Goal: Task Accomplishment & Management: Manage account settings

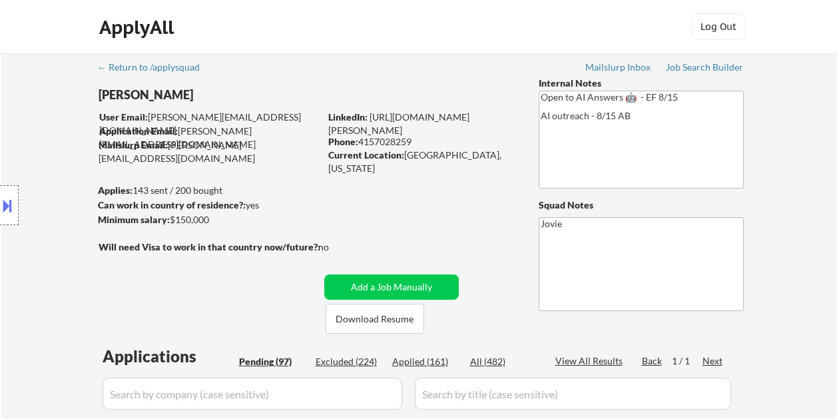
select select ""pending""
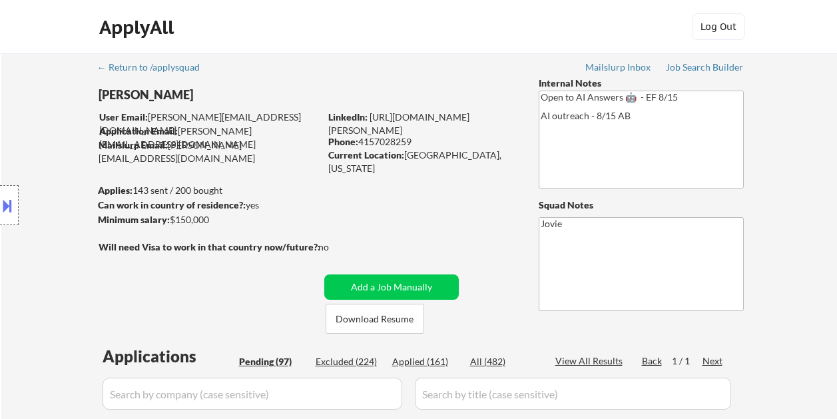
select select ""pending""
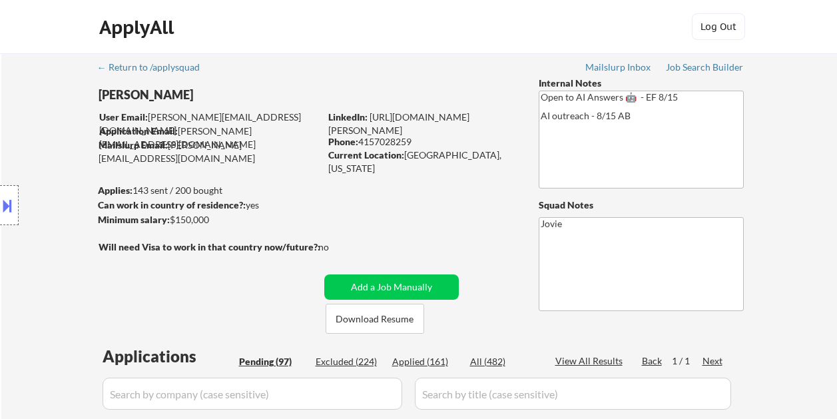
select select ""pending""
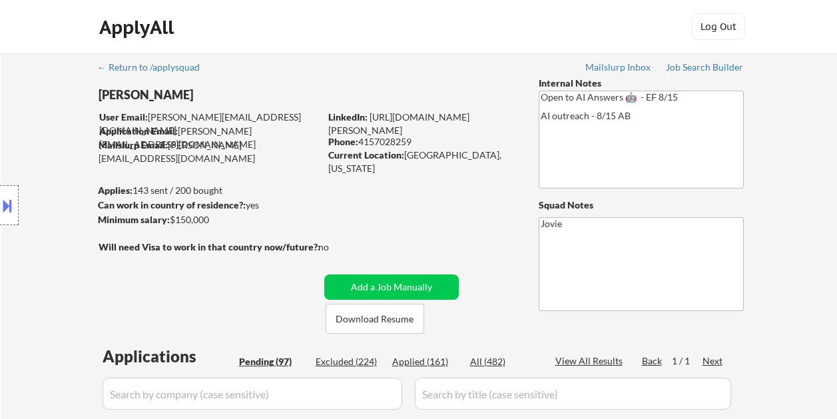
select select ""pending""
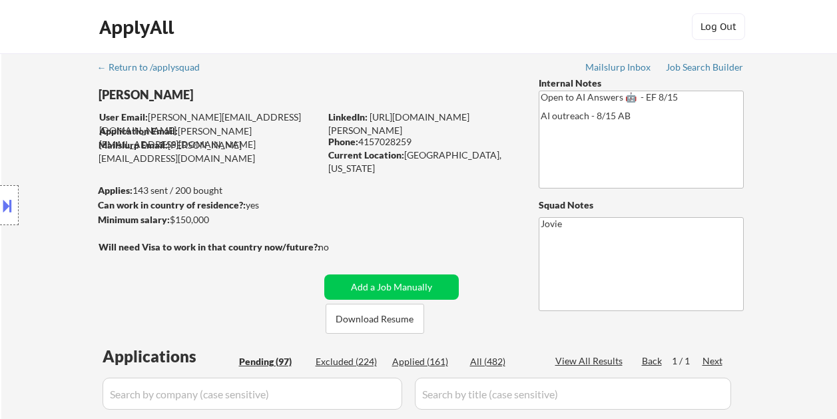
select select ""pending""
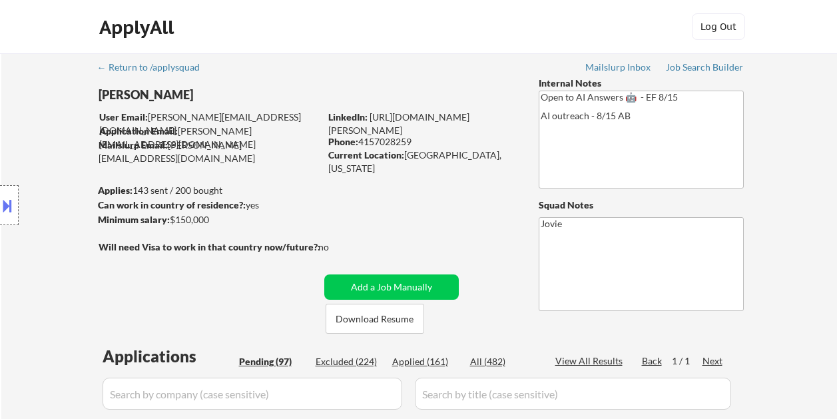
select select ""pending""
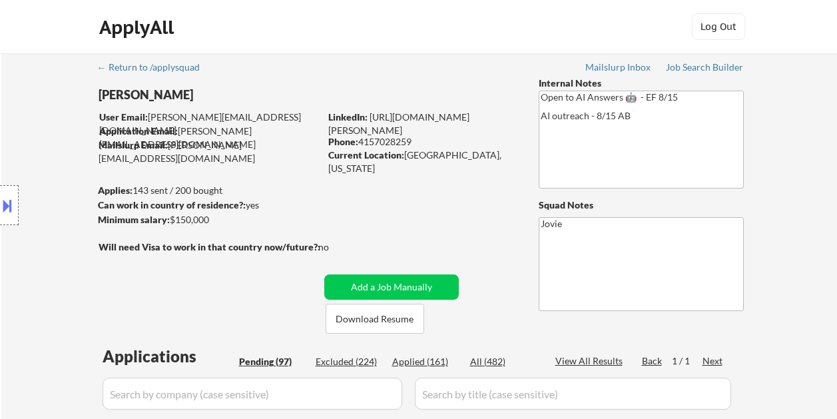
select select ""pending""
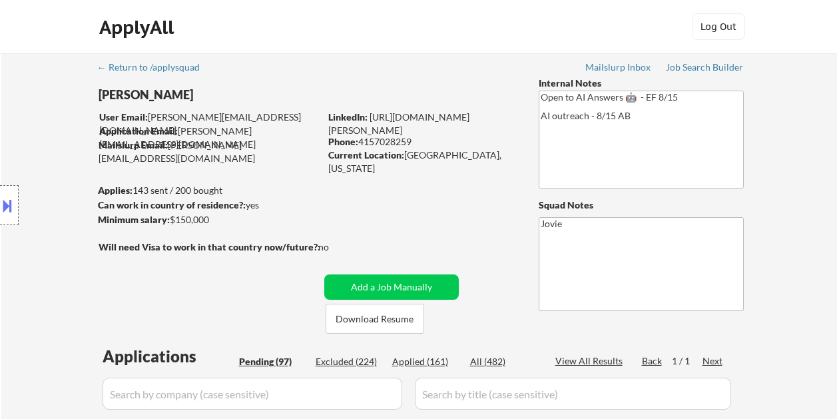
select select ""pending""
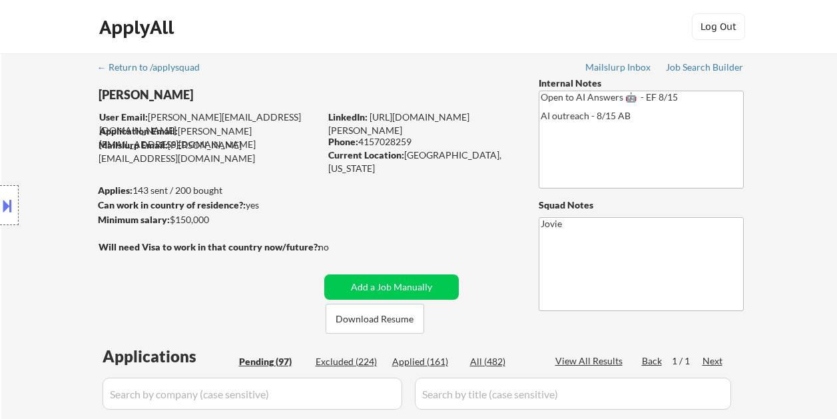
select select ""pending""
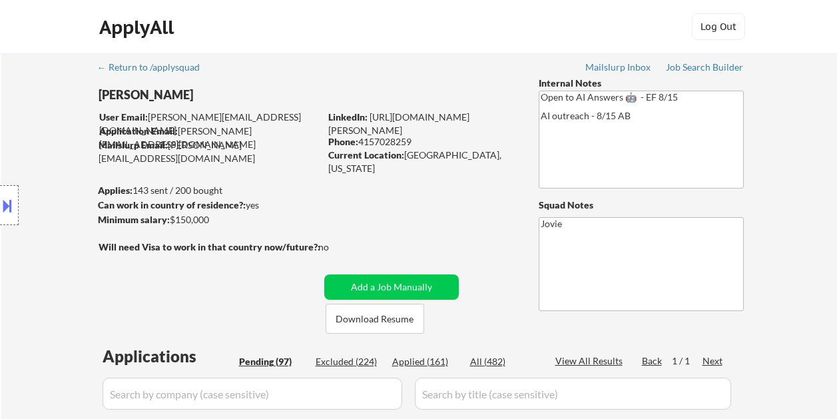
select select ""pending""
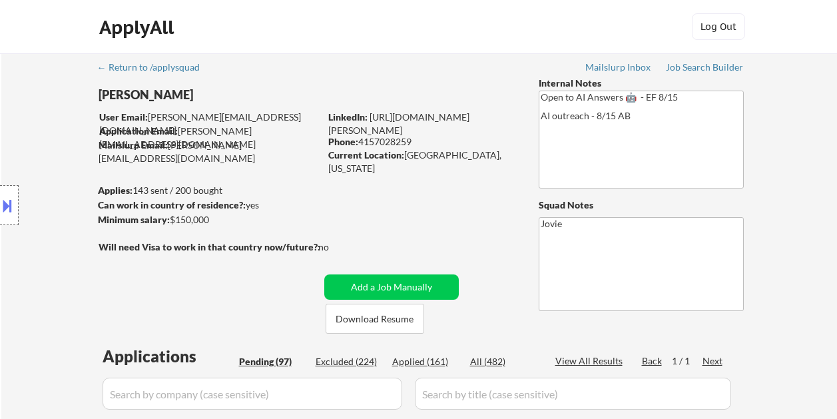
select select ""pending""
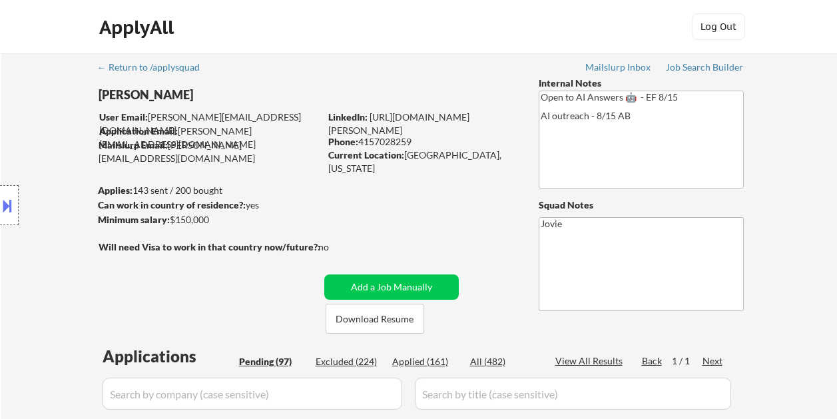
select select ""pending""
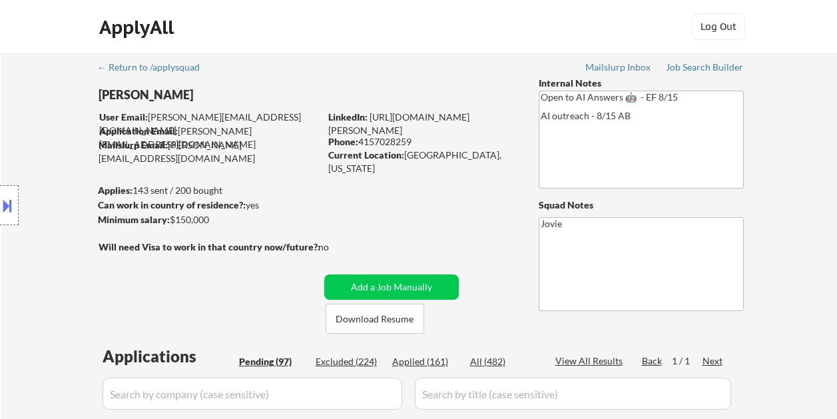
select select ""pending""
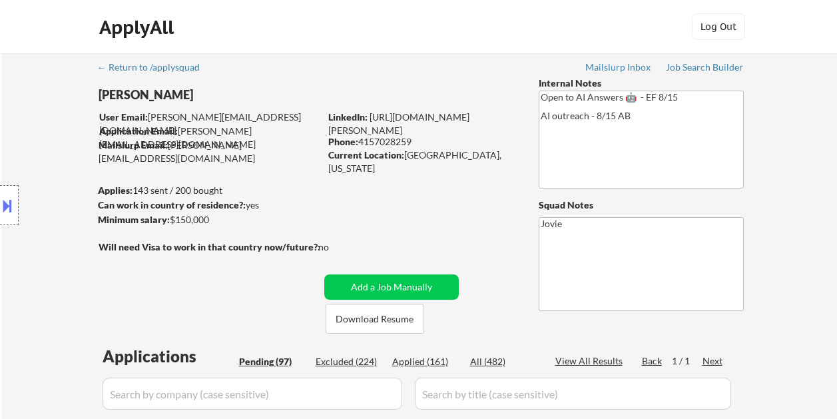
select select ""pending""
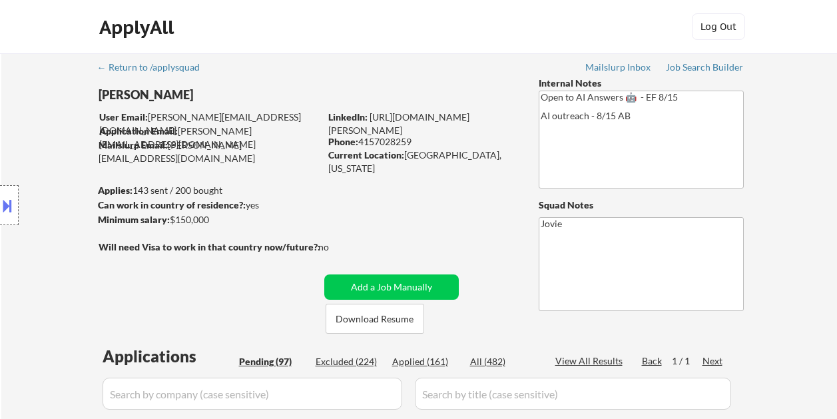
select select ""pending""
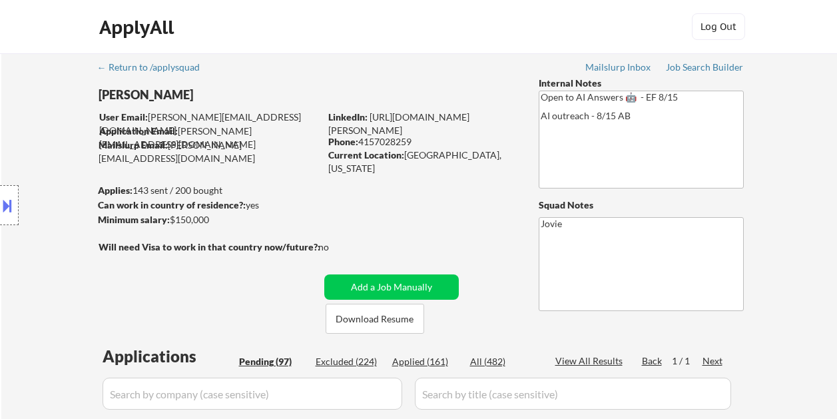
select select ""pending""
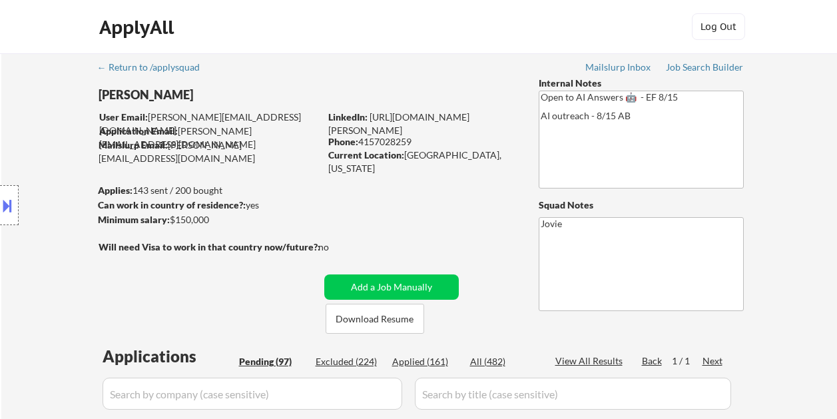
select select ""pending""
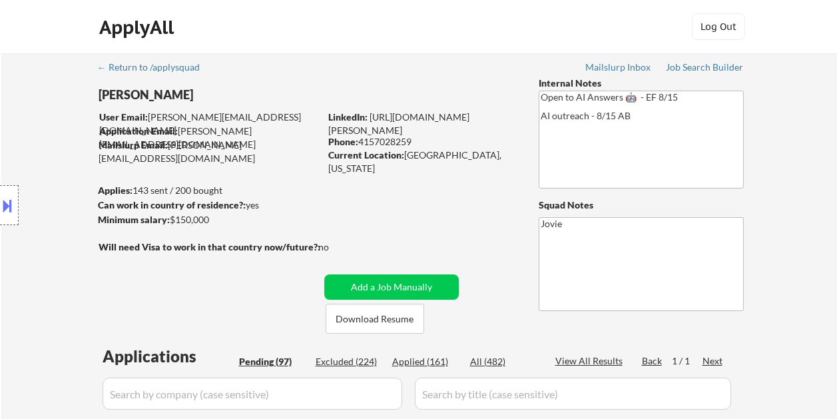
select select ""pending""
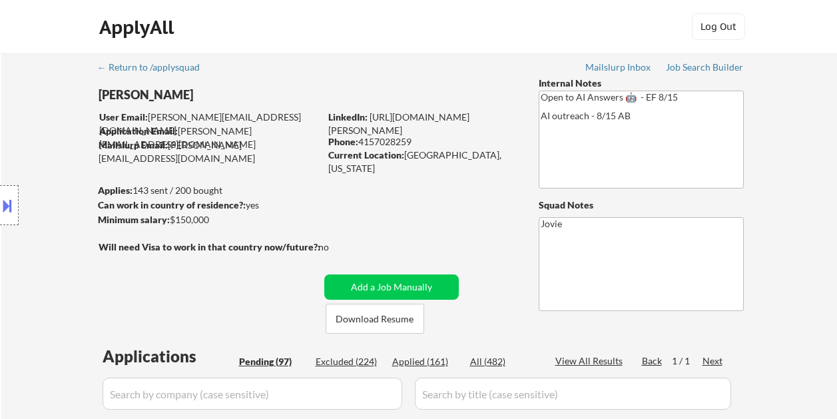
select select ""pending""
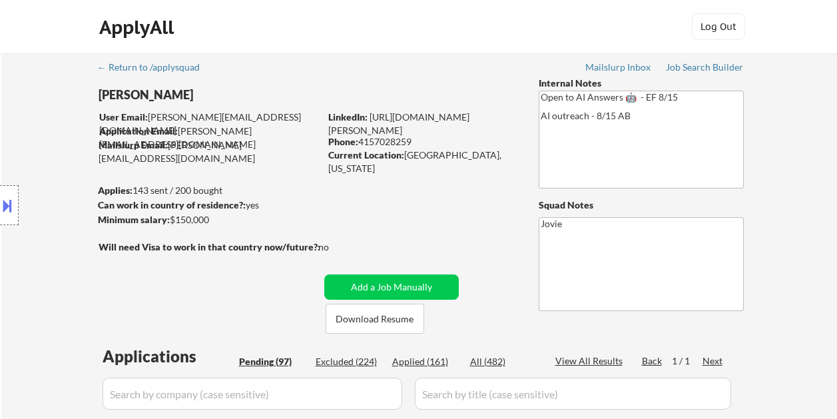
select select ""pending""
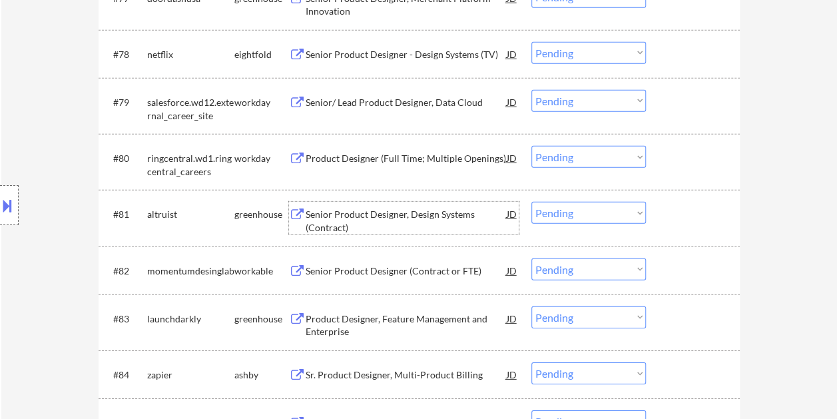
scroll to position [4392, 0]
click at [695, 213] on div at bounding box center [694, 214] width 59 height 24
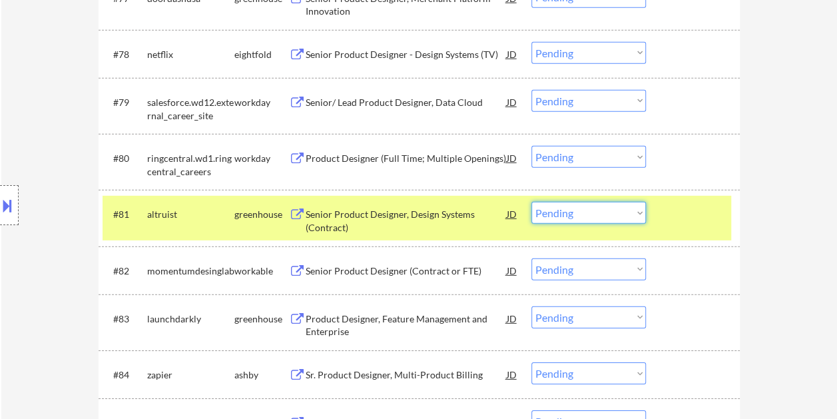
click at [636, 210] on select "Choose an option... Pending Applied Excluded (Questions) Excluded (Expired) Exc…" at bounding box center [588, 213] width 114 height 22
click at [531, 202] on select "Choose an option... Pending Applied Excluded (Questions) Excluded (Expired) Exc…" at bounding box center [588, 213] width 114 height 22
select select ""pending""
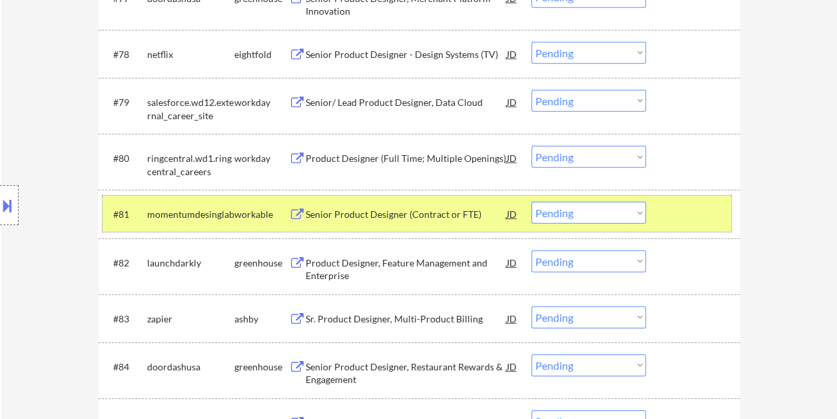
click at [670, 216] on div at bounding box center [694, 214] width 59 height 24
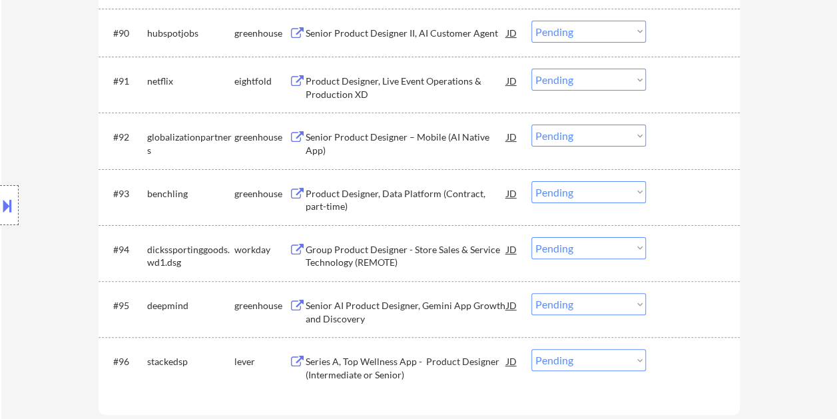
scroll to position [5076, 0]
click at [424, 133] on div "Senior Product Designer – Mobile (AI Native App)" at bounding box center [405, 143] width 201 height 26
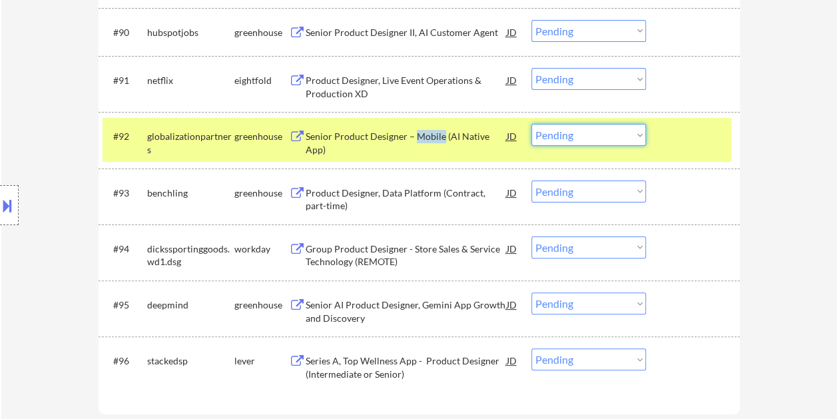
click at [616, 138] on select "Choose an option... Pending Applied Excluded (Questions) Excluded (Expired) Exc…" at bounding box center [588, 135] width 114 height 22
click at [531, 124] on select "Choose an option... Pending Applied Excluded (Questions) Excluded (Expired) Exc…" at bounding box center [588, 135] width 114 height 22
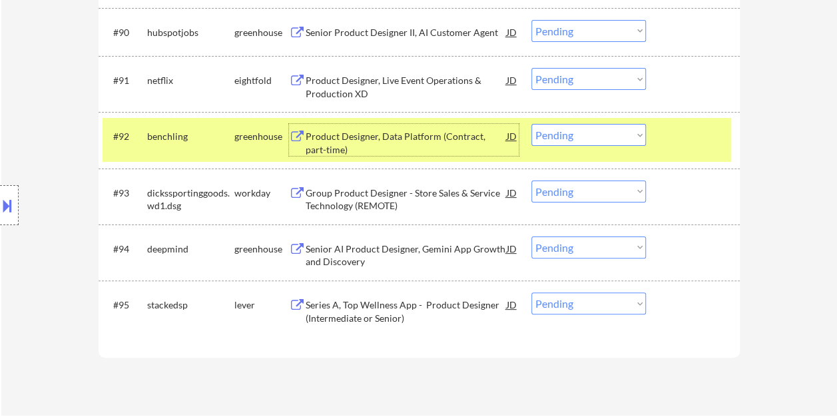
click at [437, 148] on div "Product Designer, Data Platform (Contract, part-time)" at bounding box center [405, 143] width 201 height 26
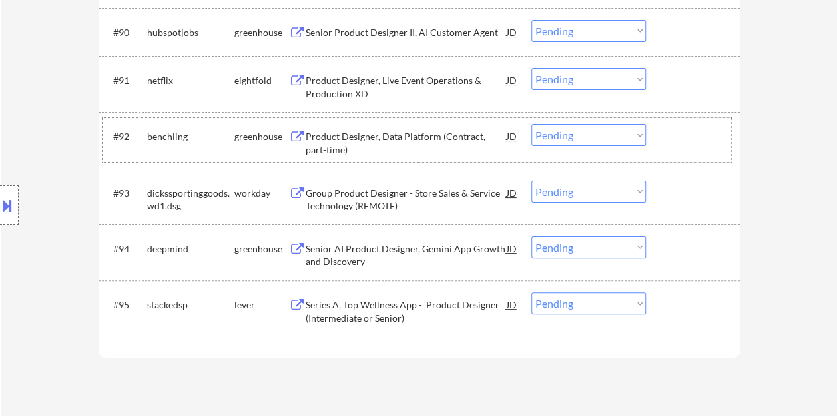
click at [700, 133] on div at bounding box center [694, 136] width 59 height 24
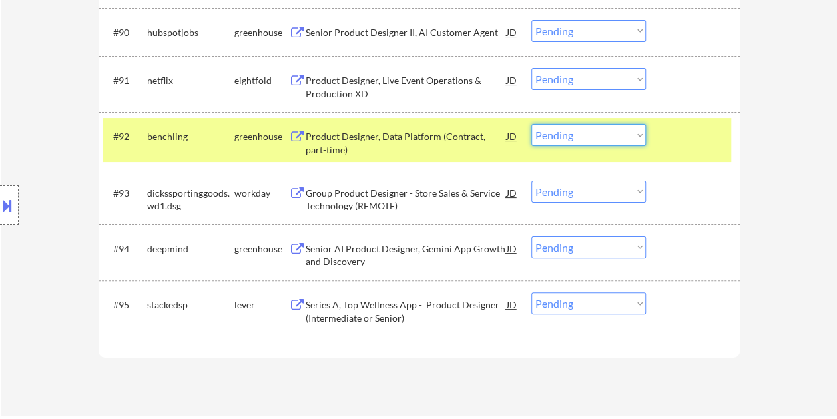
click at [638, 132] on select "Choose an option... Pending Applied Excluded (Questions) Excluded (Expired) Exc…" at bounding box center [588, 135] width 114 height 22
click at [531, 124] on select "Choose an option... Pending Applied Excluded (Questions) Excluded (Expired) Exc…" at bounding box center [588, 135] width 114 height 22
select select ""pending""
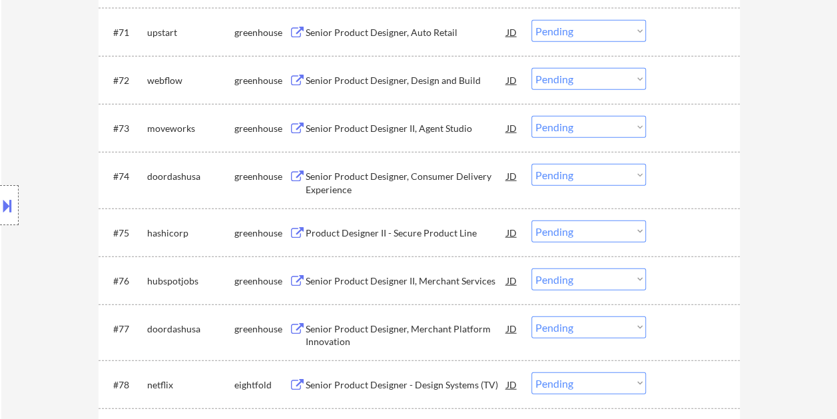
scroll to position [4066, 0]
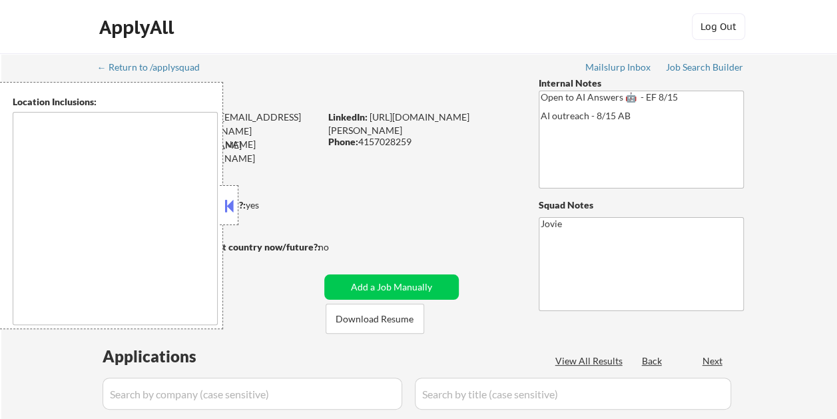
type textarea "[GEOGRAPHIC_DATA], [GEOGRAPHIC_DATA] [GEOGRAPHIC_DATA], [GEOGRAPHIC_DATA] [GEOG…"
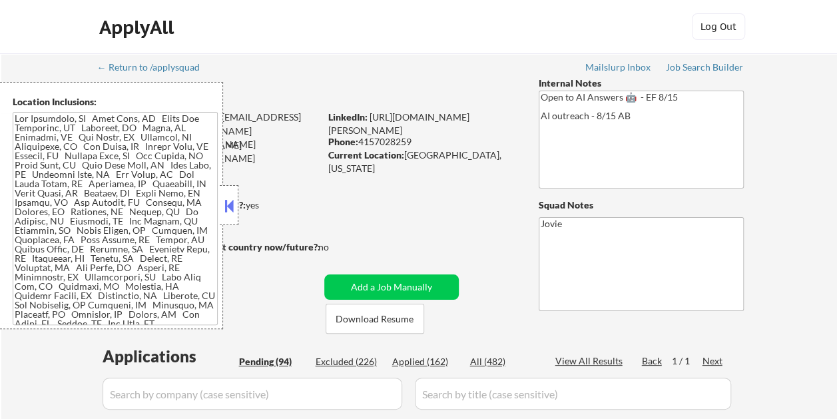
click at [228, 194] on div at bounding box center [229, 205] width 19 height 40
select select ""pending""
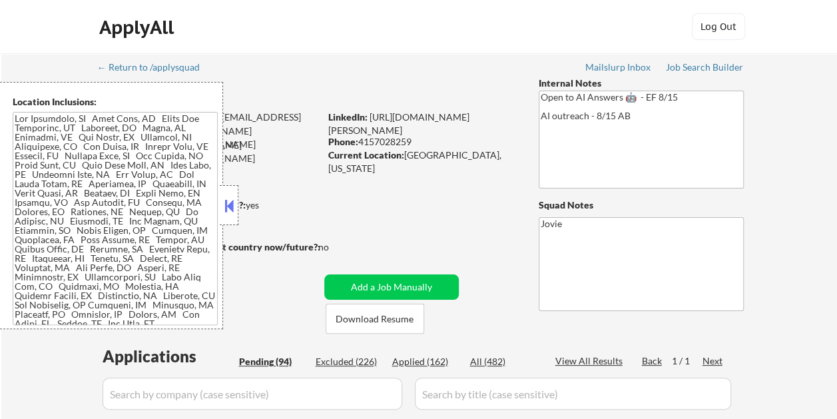
select select ""pending""
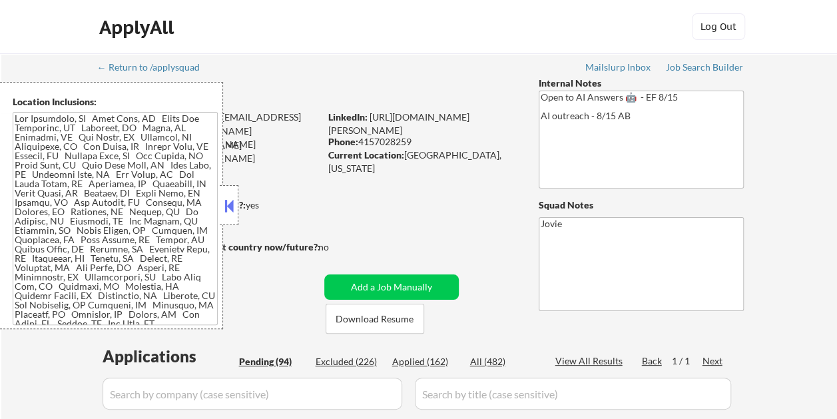
select select ""pending""
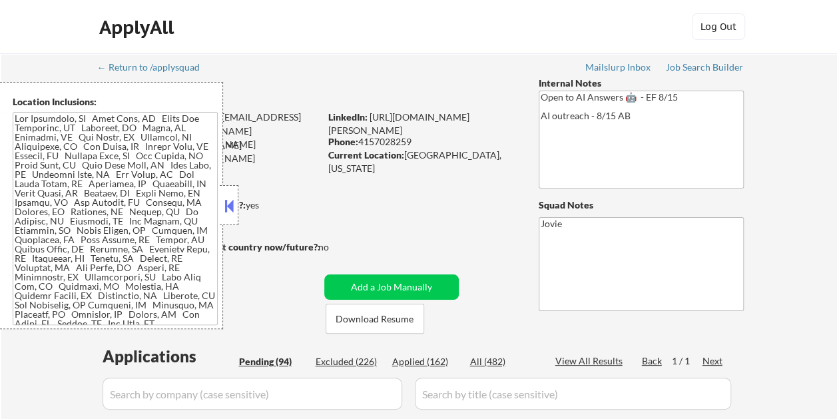
select select ""pending""
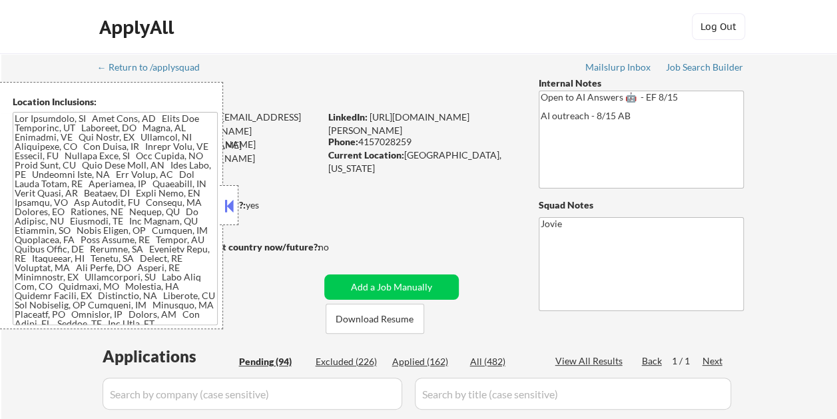
select select ""pending""
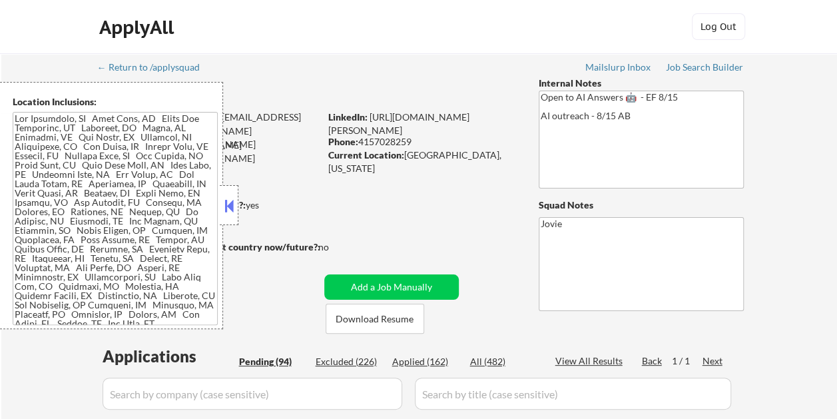
select select ""pending""
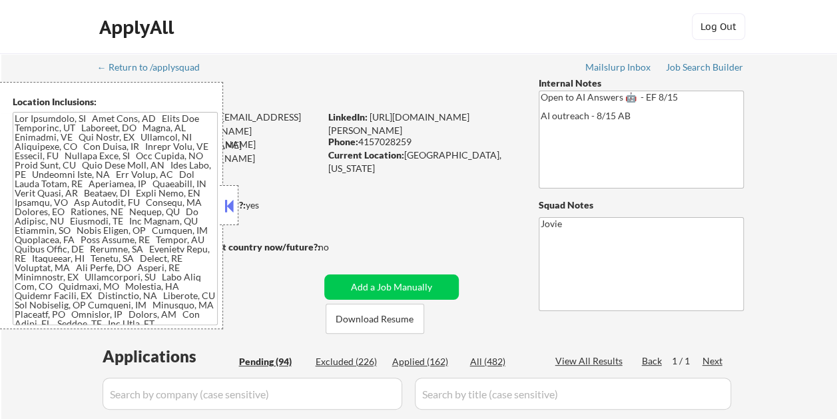
select select ""pending""
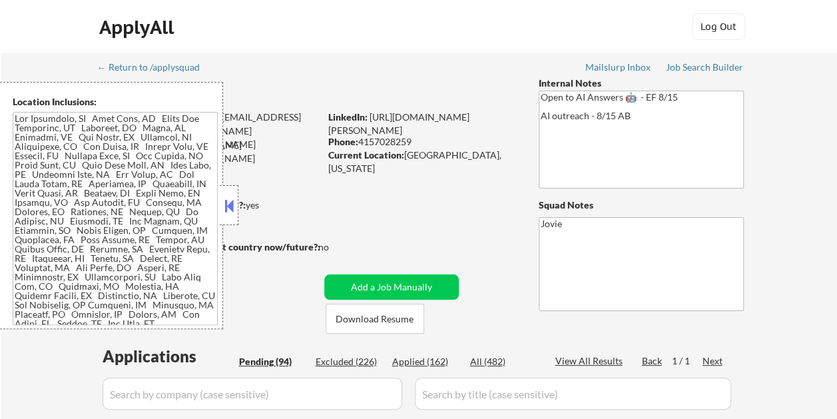
select select ""pending""
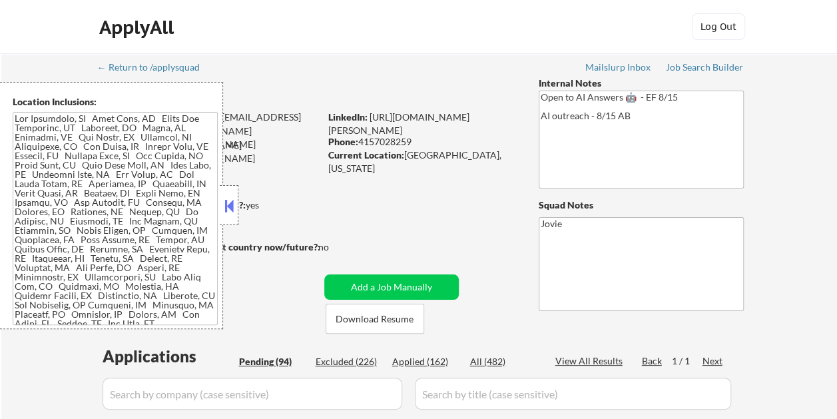
select select ""pending""
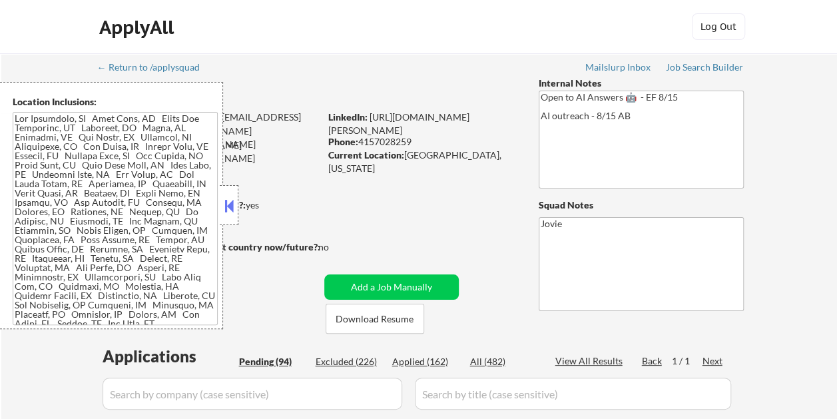
select select ""pending""
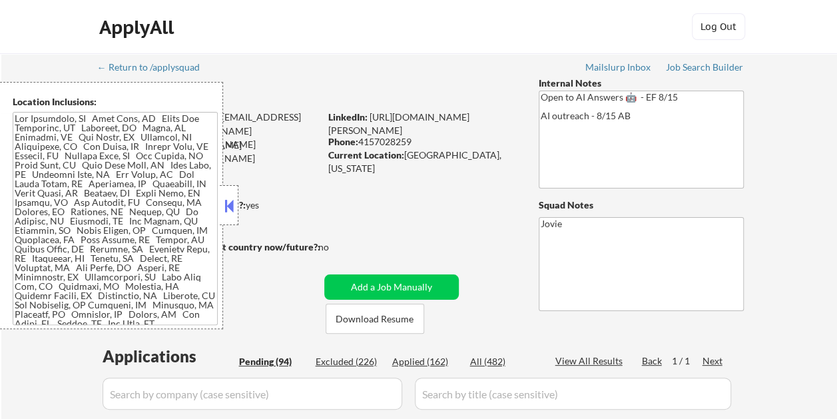
select select ""pending""
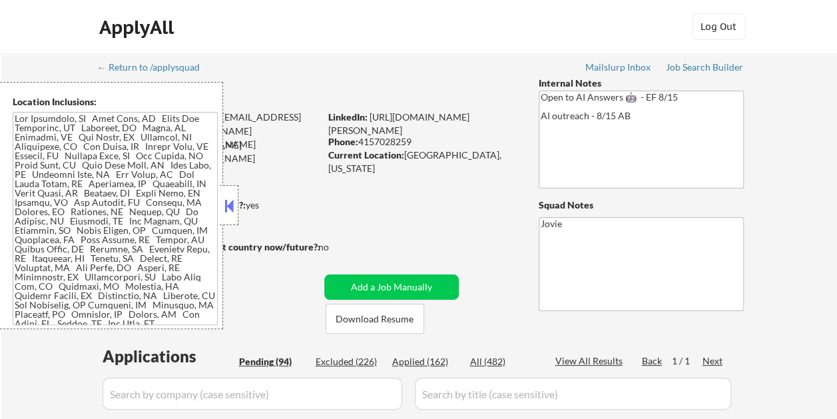
select select ""pending""
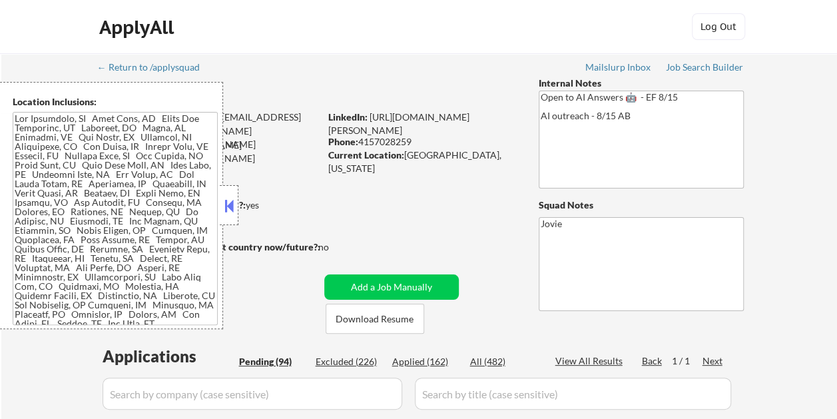
select select ""pending""
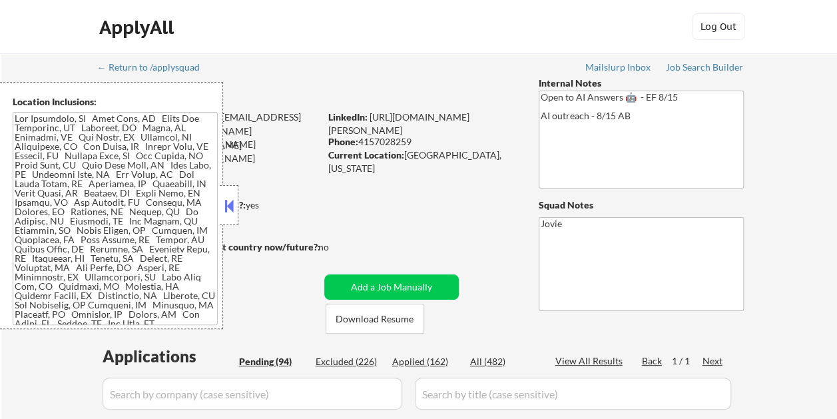
select select ""pending""
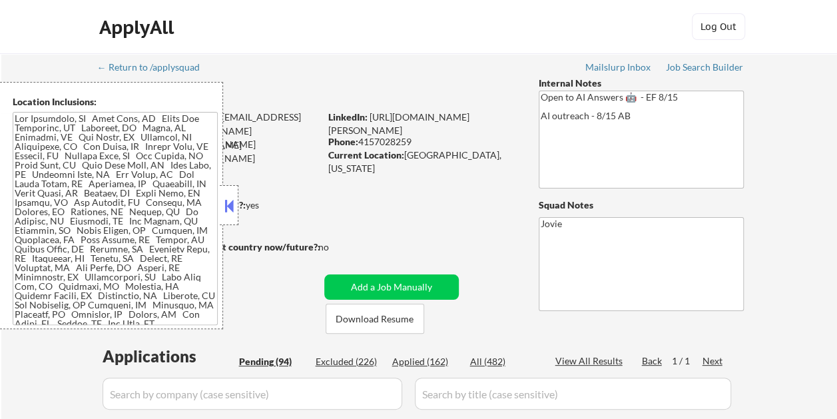
select select ""pending""
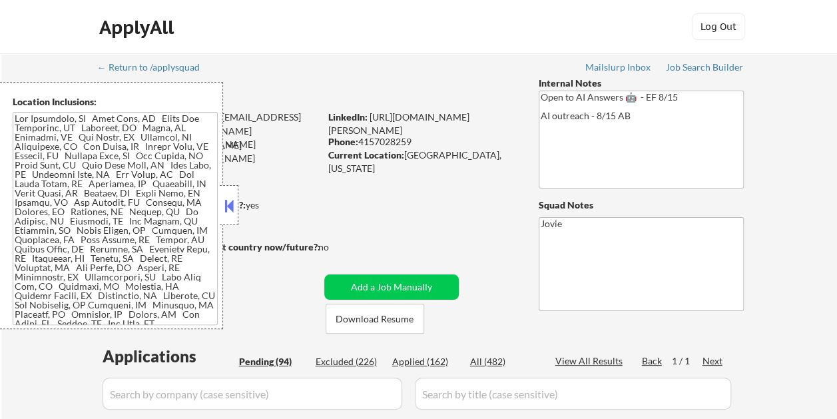
select select ""pending""
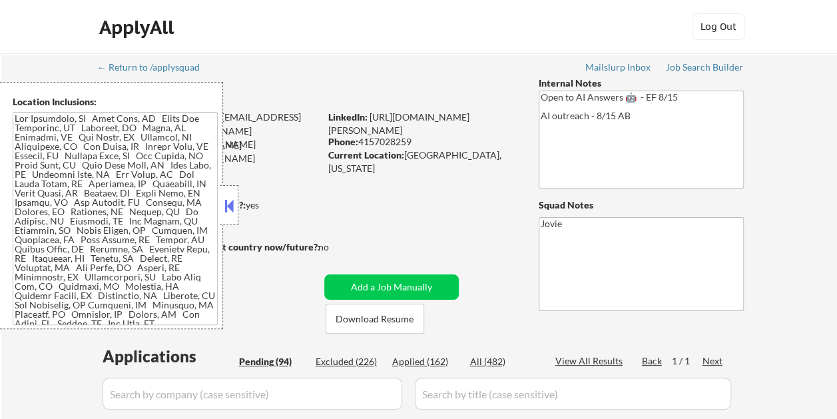
select select ""pending""
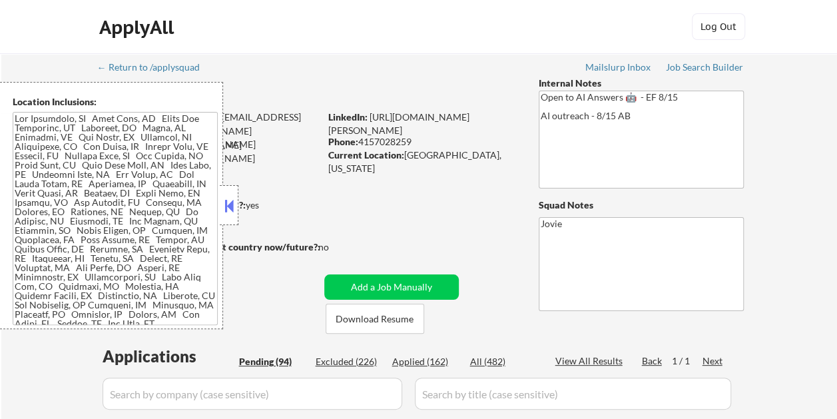
select select ""pending""
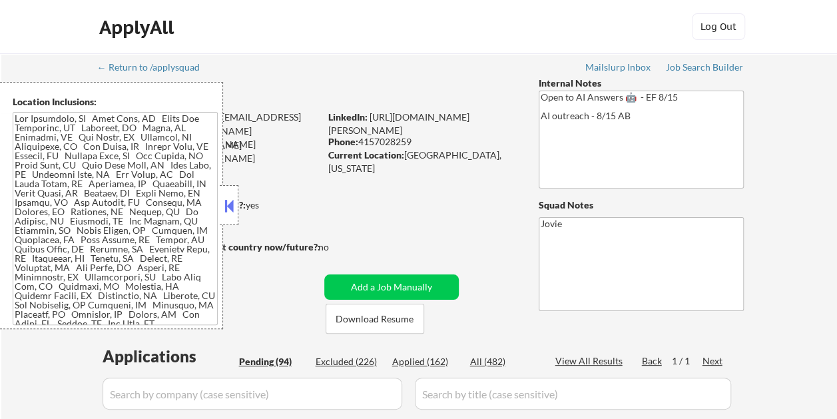
select select ""pending""
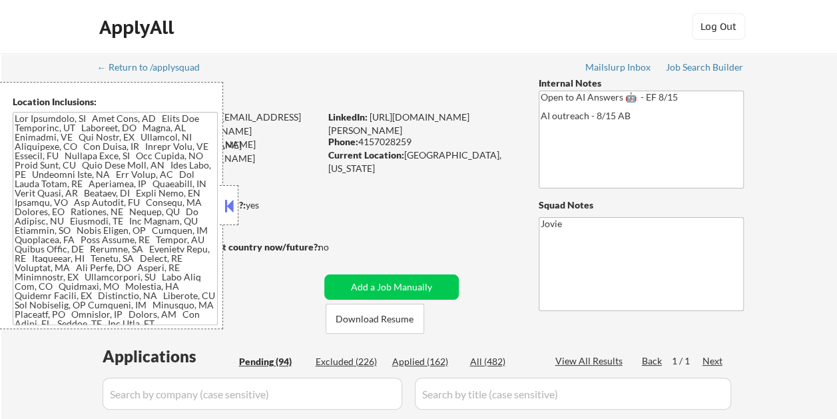
click at [230, 194] on div at bounding box center [229, 205] width 19 height 40
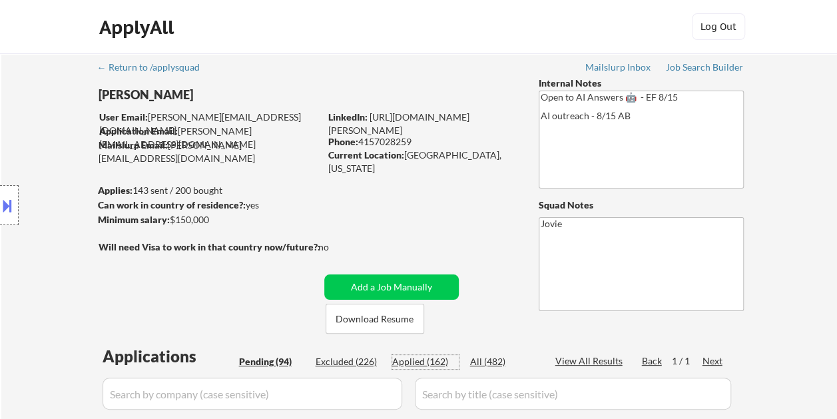
click at [413, 361] on div "Applied (162)" at bounding box center [425, 361] width 67 height 13
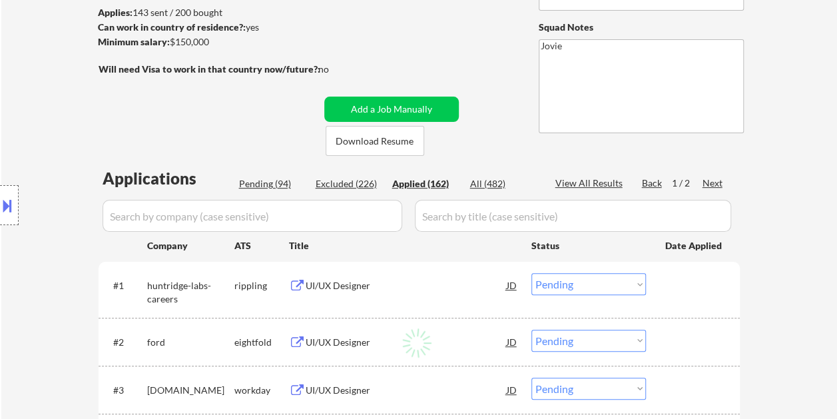
select select ""applied""
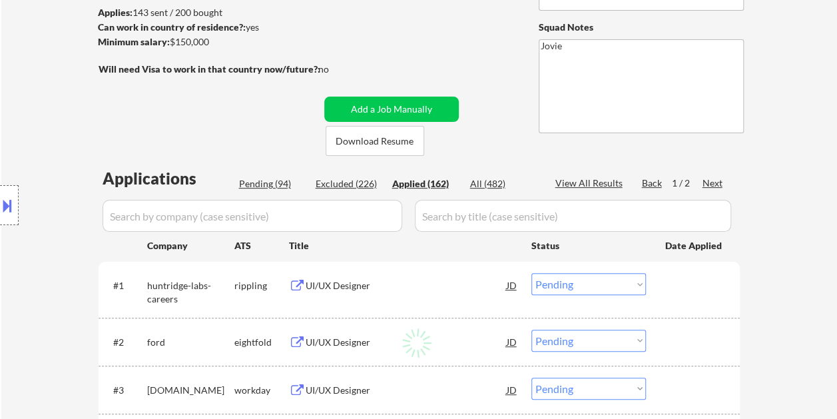
select select ""applied""
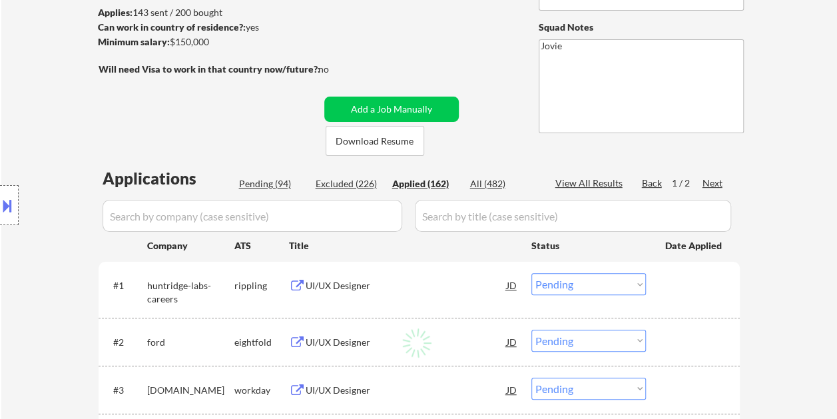
select select ""applied""
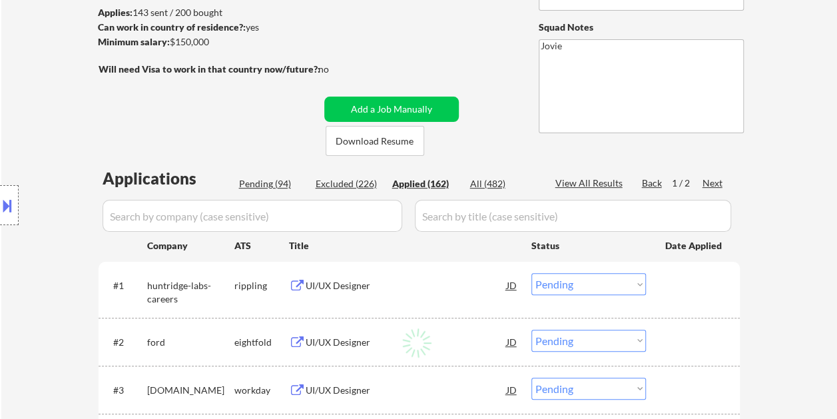
select select ""applied""
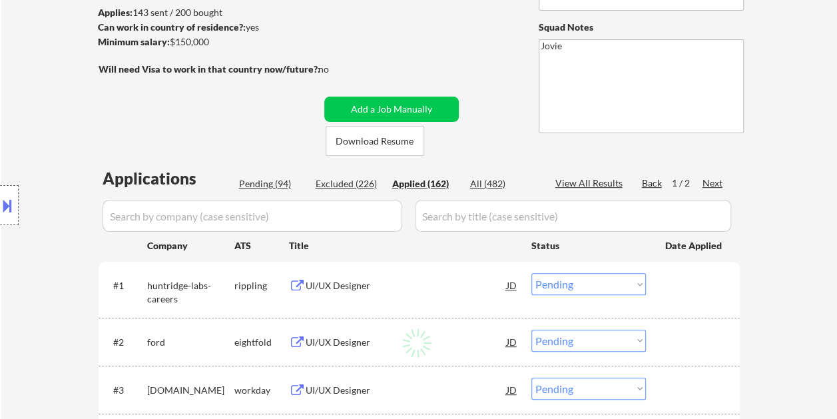
select select ""applied""
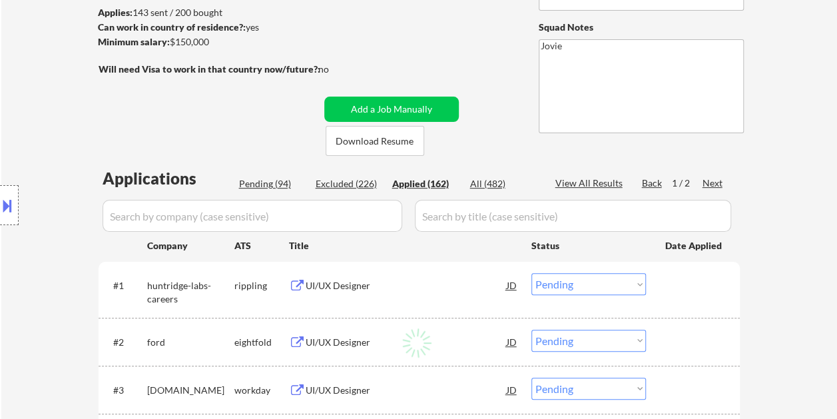
select select ""applied""
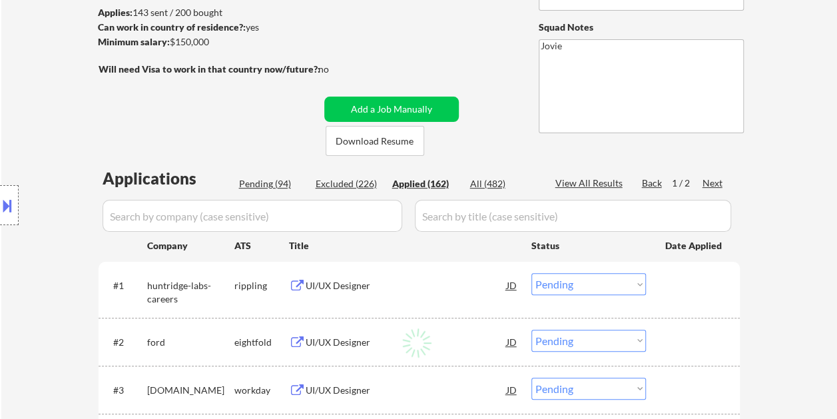
select select ""applied""
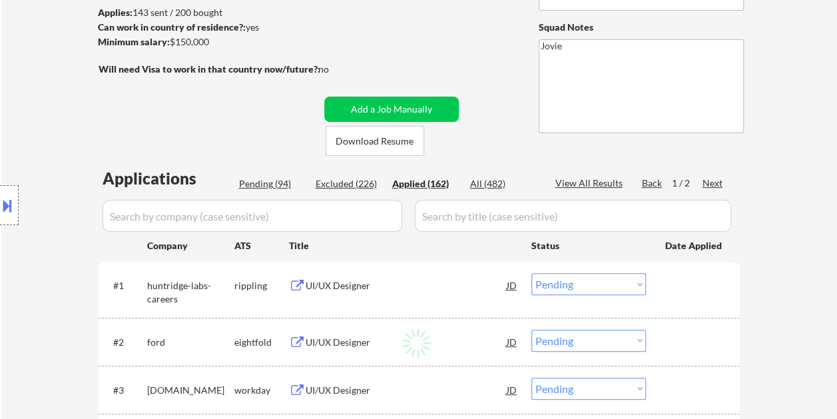
select select ""applied""
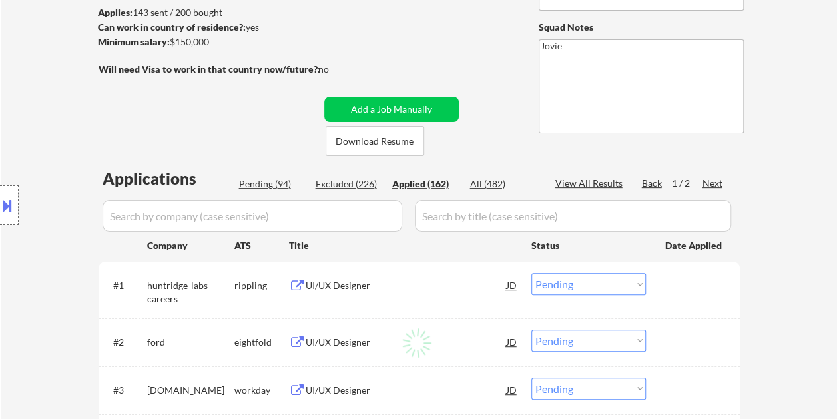
select select ""applied""
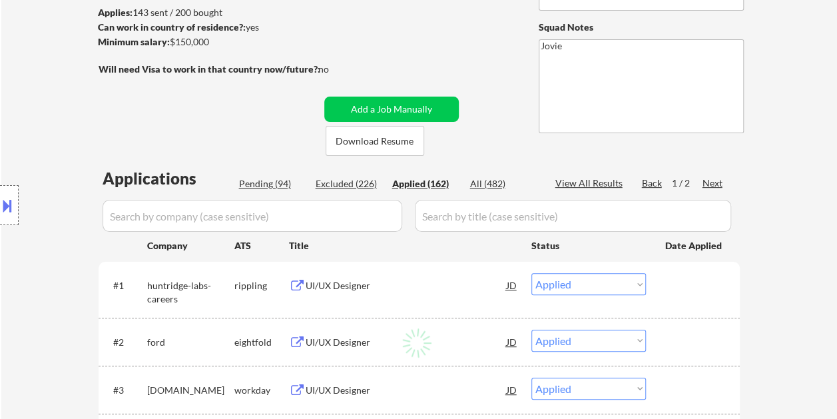
select select ""applied""
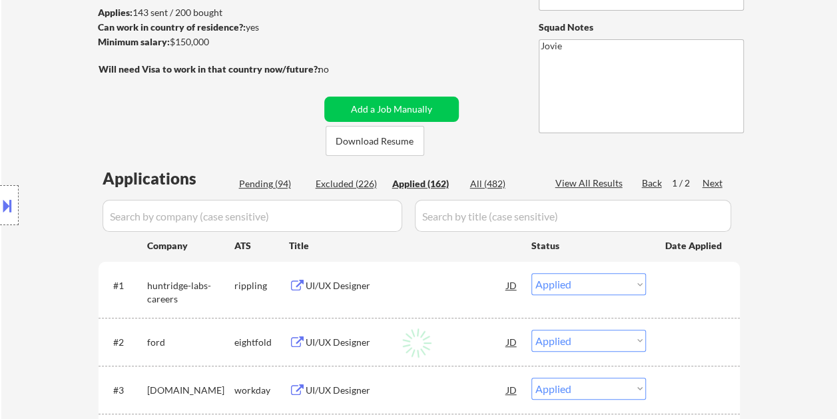
select select ""applied""
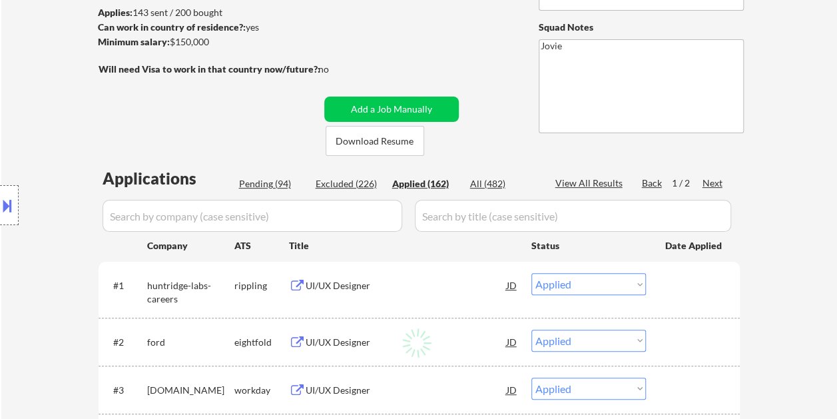
select select ""applied""
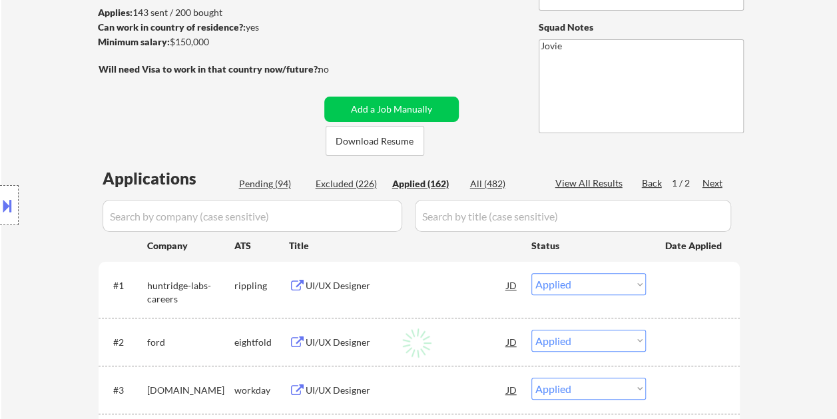
select select ""applied""
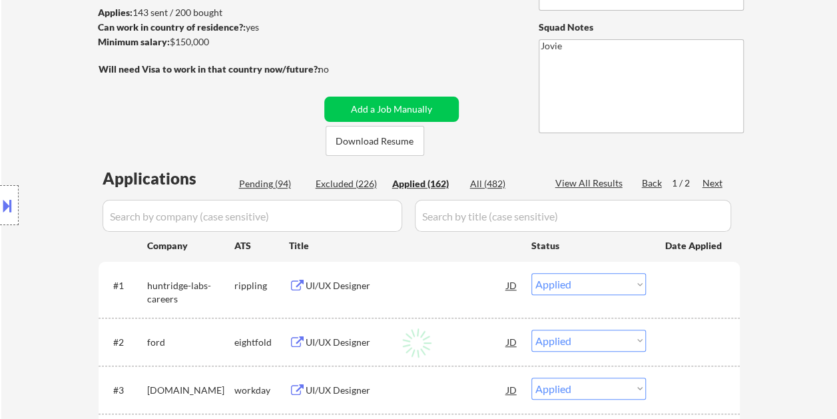
select select ""applied""
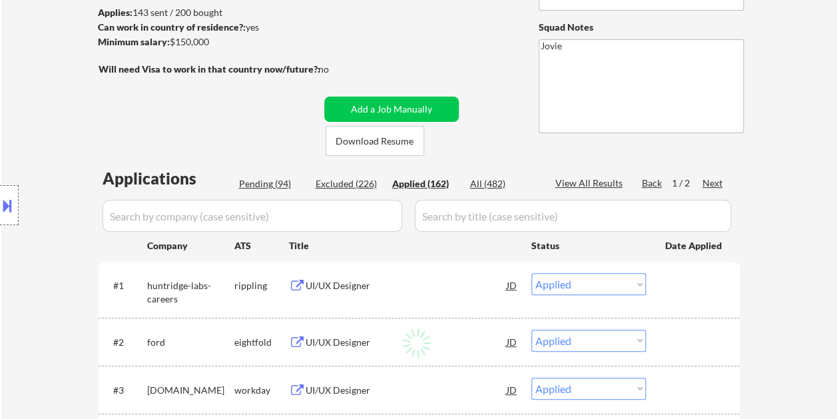
select select ""applied""
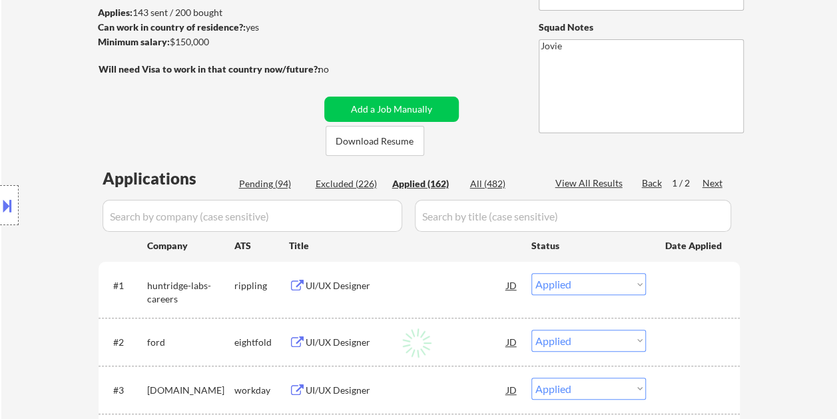
select select ""applied""
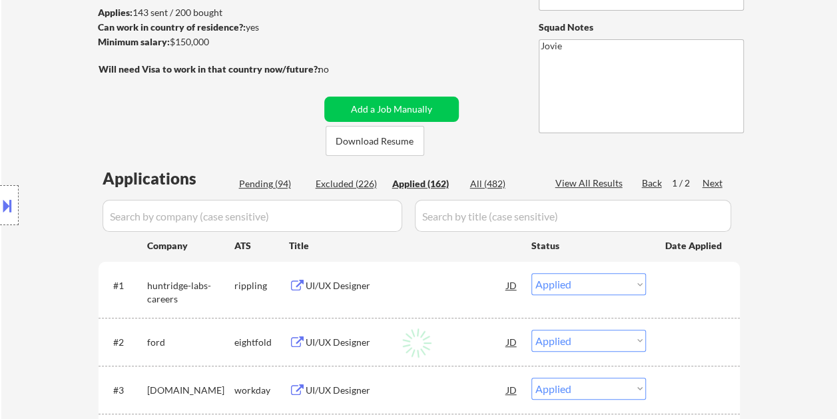
select select ""applied""
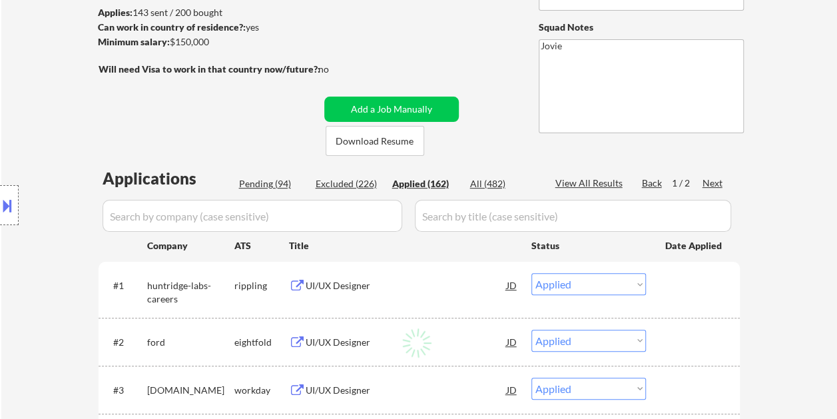
select select ""applied""
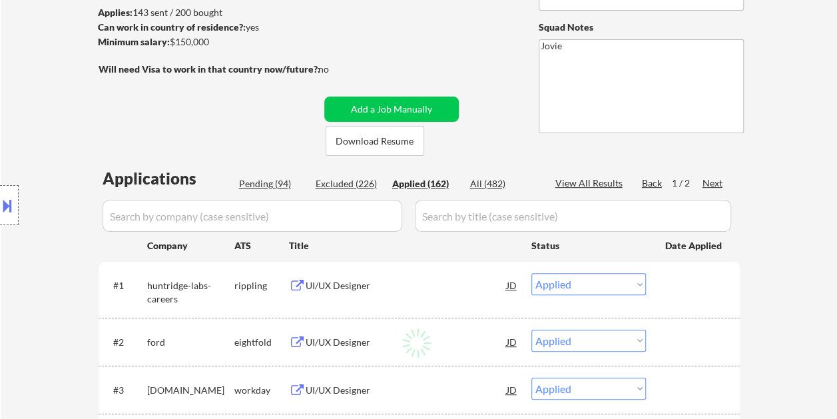
select select ""applied""
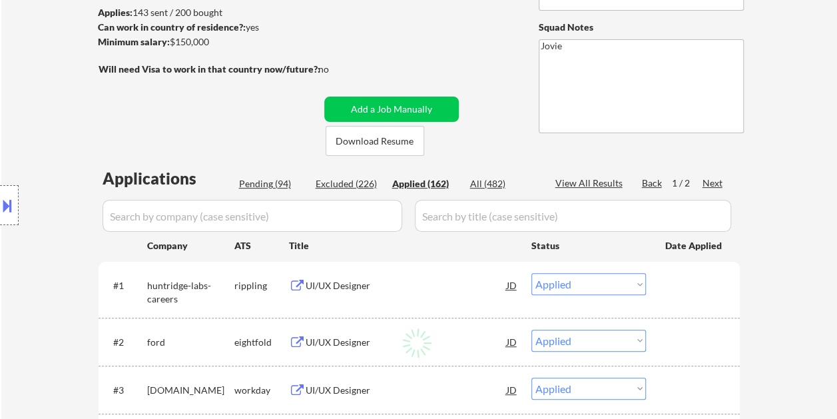
select select ""applied""
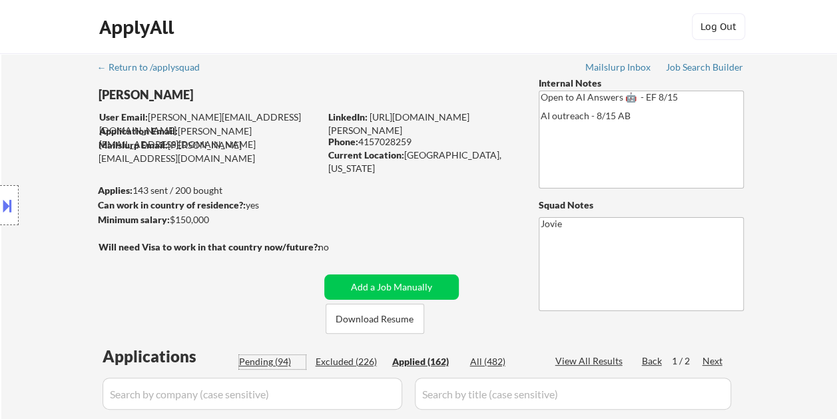
click at [265, 363] on div "Pending (94)" at bounding box center [272, 361] width 67 height 13
select select ""pending""
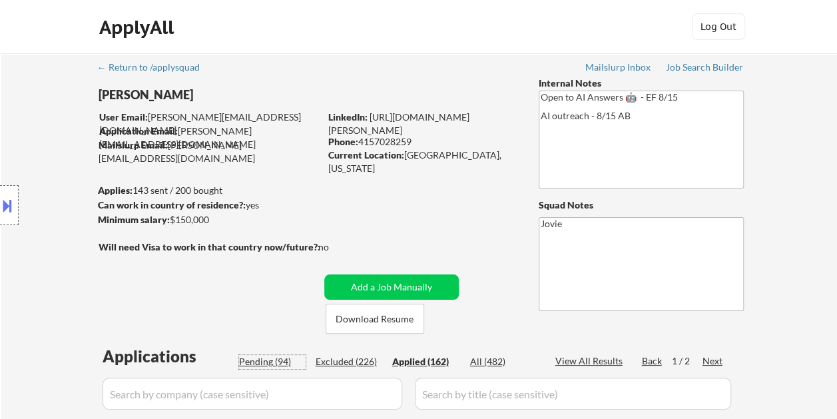
select select ""pending""
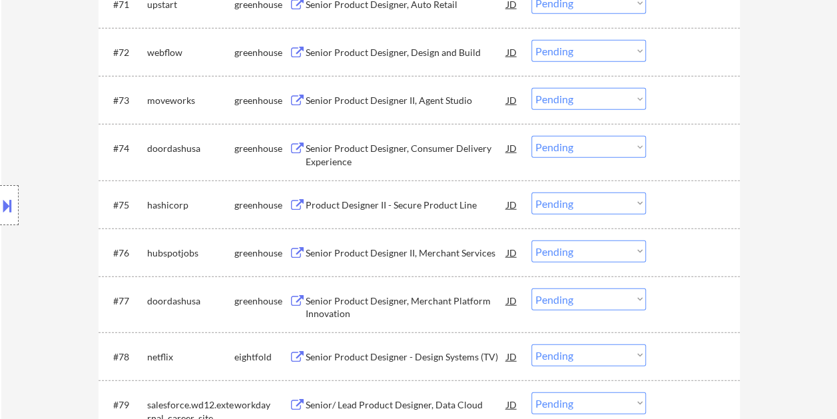
scroll to position [4117, 0]
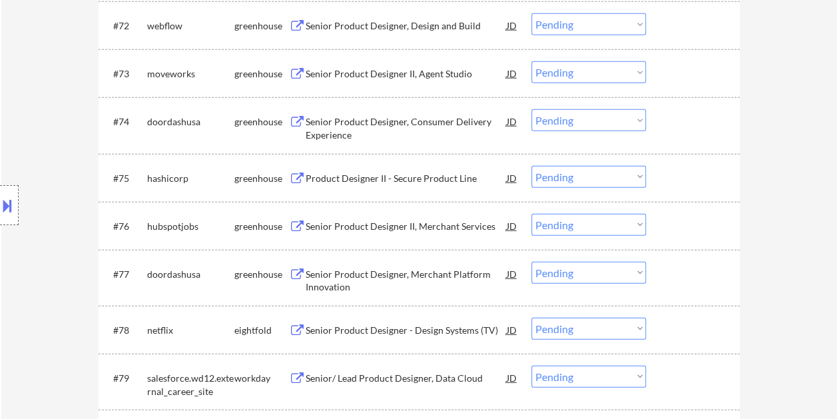
click at [407, 172] on div "Product Designer II - Secure Product Line" at bounding box center [405, 178] width 201 height 13
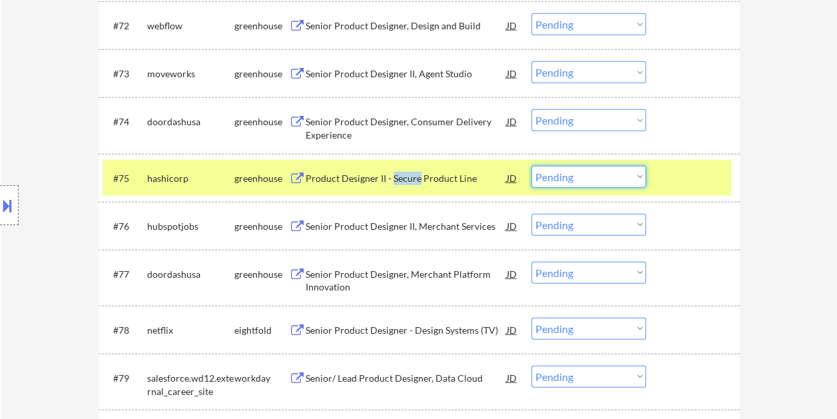
click at [640, 173] on select "Choose an option... Pending Applied Excluded (Questions) Excluded (Expired) Exc…" at bounding box center [588, 177] width 114 height 22
click at [531, 166] on select "Choose an option... Pending Applied Excluded (Questions) Excluded (Expired) Exc…" at bounding box center [588, 177] width 114 height 22
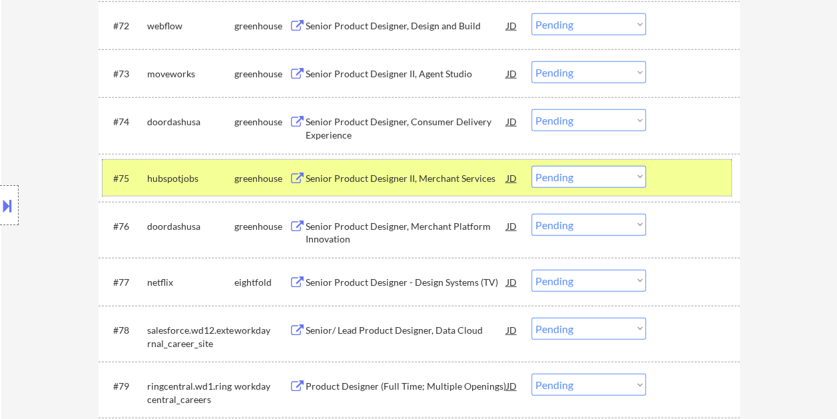
click at [679, 174] on div at bounding box center [694, 178] width 59 height 24
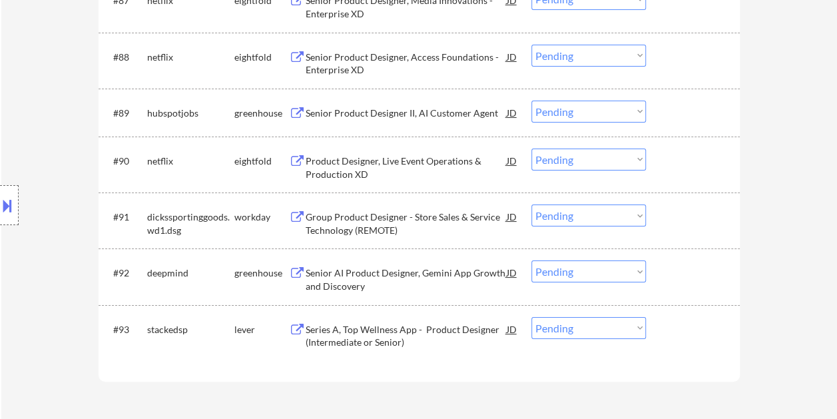
scroll to position [4951, 0]
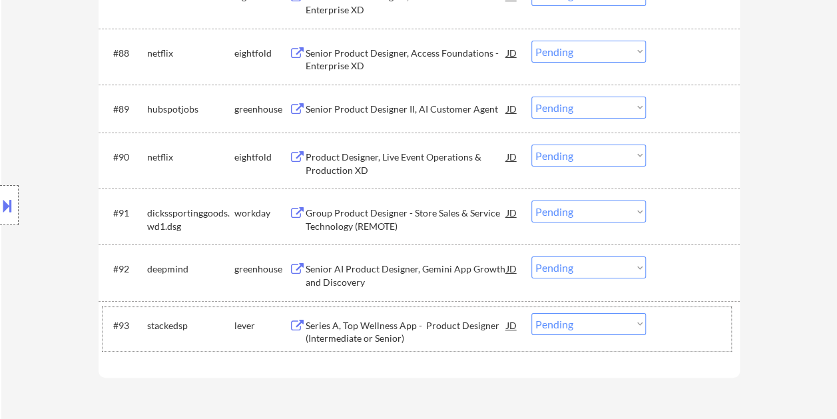
click at [683, 329] on div at bounding box center [694, 325] width 59 height 24
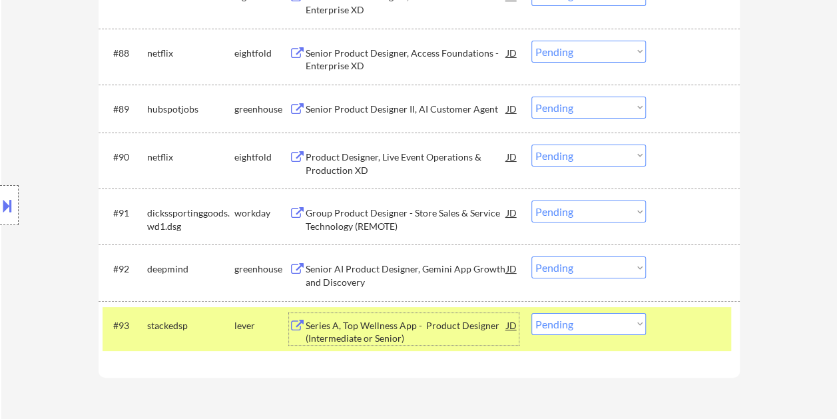
click at [412, 327] on div "Series A, Top Wellness App - Product Designer (Intermediate or Senior)" at bounding box center [405, 332] width 201 height 26
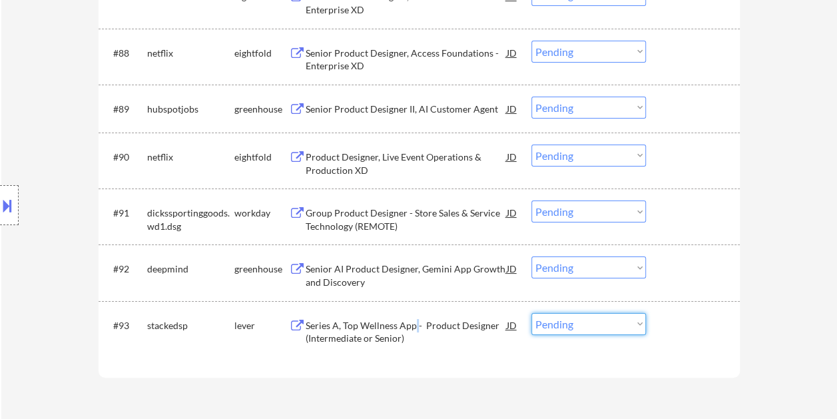
click at [632, 325] on select "Choose an option... Pending Applied Excluded (Questions) Excluded (Expired) Exc…" at bounding box center [588, 324] width 114 height 22
click at [531, 313] on select "Choose an option... Pending Applied Excluded (Questions) Excluded (Expired) Exc…" at bounding box center [588, 324] width 114 height 22
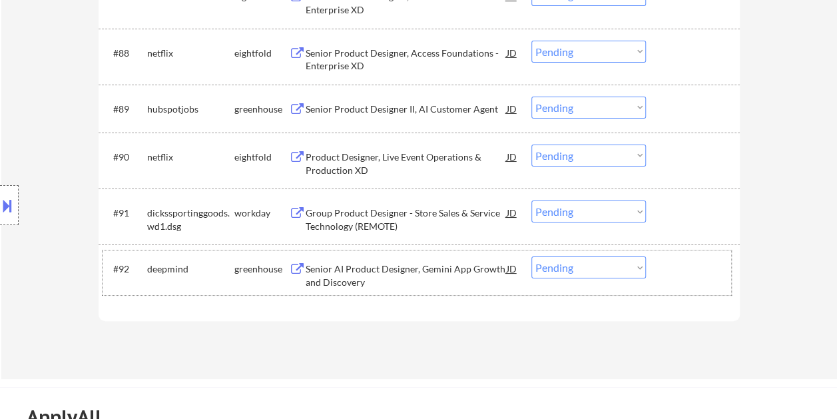
click at [672, 265] on div at bounding box center [694, 268] width 59 height 24
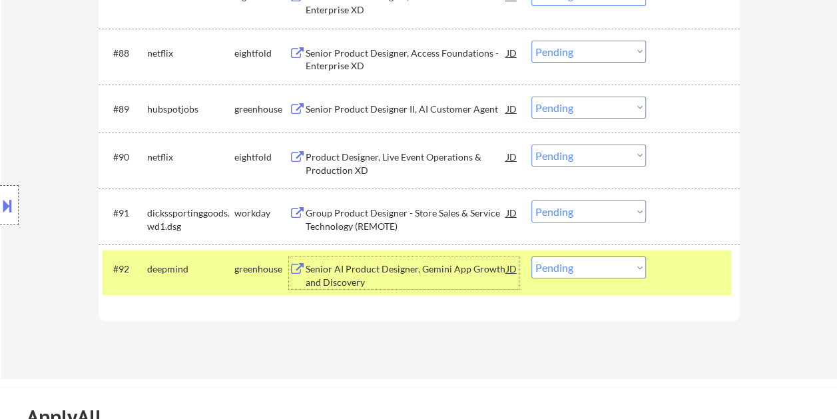
click at [393, 272] on div "Senior AI Product Designer, Gemini App Growth and Discovery" at bounding box center [405, 275] width 201 height 26
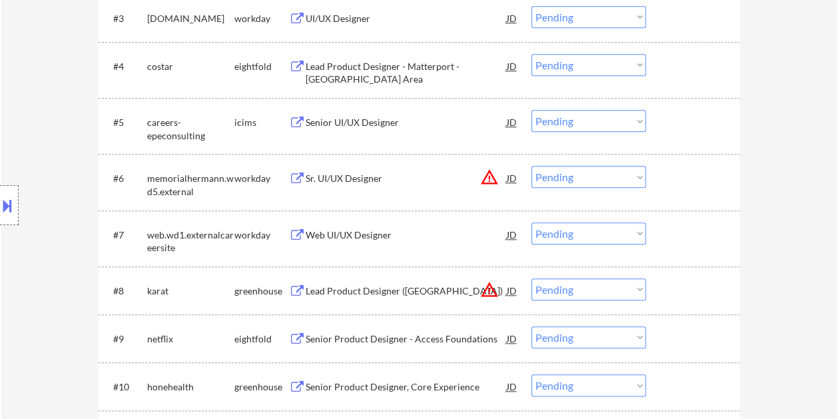
scroll to position [0, 0]
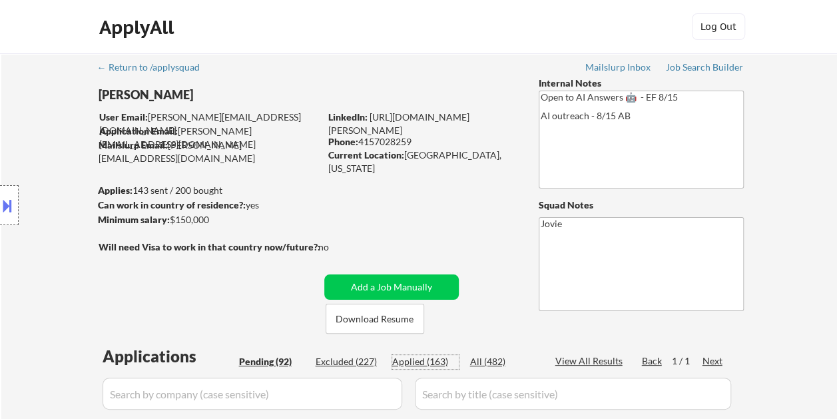
click at [416, 361] on div "Applied (163)" at bounding box center [425, 361] width 67 height 13
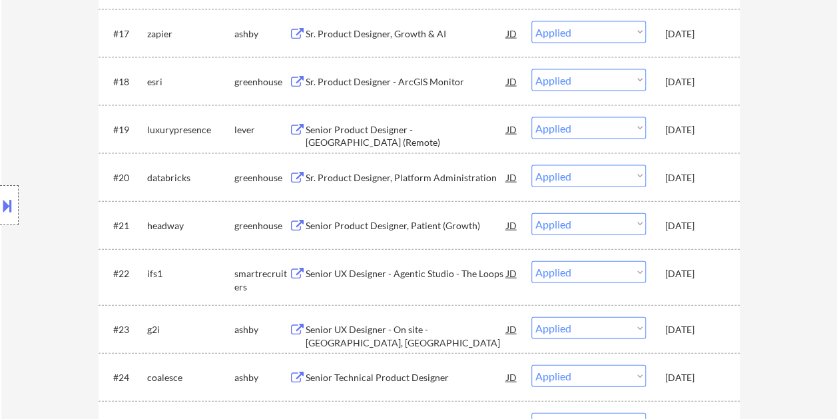
scroll to position [1344, 0]
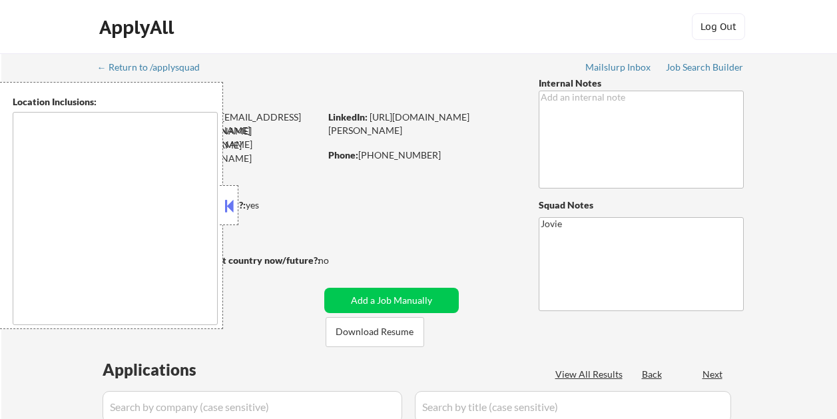
type textarea "[GEOGRAPHIC_DATA], [GEOGRAPHIC_DATA], [GEOGRAPHIC_DATA] [GEOGRAPHIC_DATA], [GEO…"
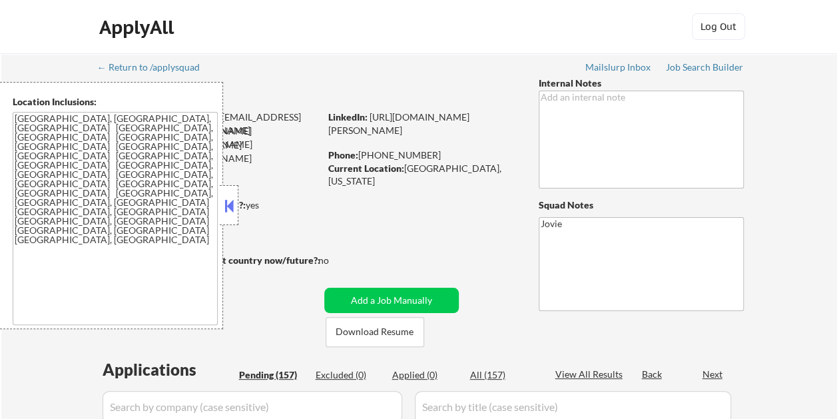
click at [222, 204] on button at bounding box center [229, 206] width 15 height 20
click at [233, 208] on button at bounding box center [229, 206] width 15 height 20
click at [233, 201] on button at bounding box center [229, 206] width 15 height 20
select select ""pending""
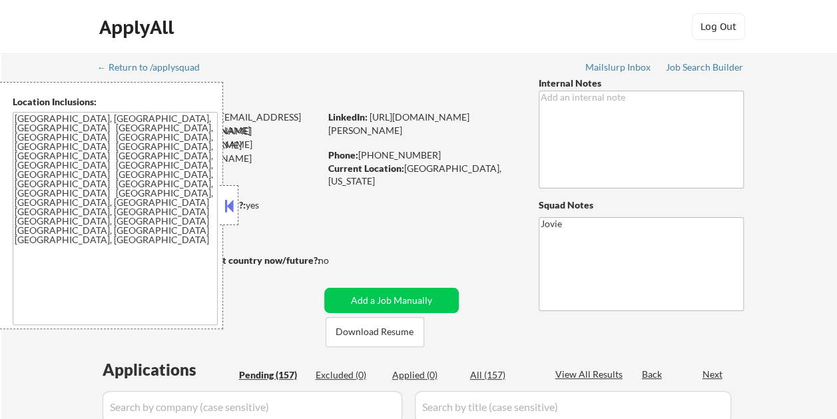
select select ""pending""
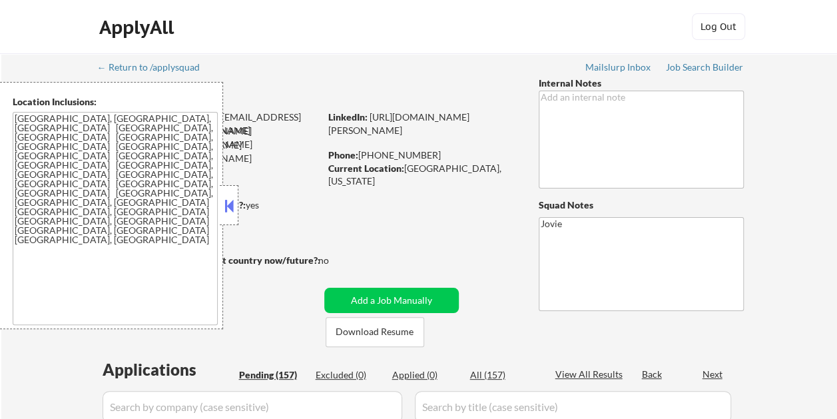
select select ""pending""
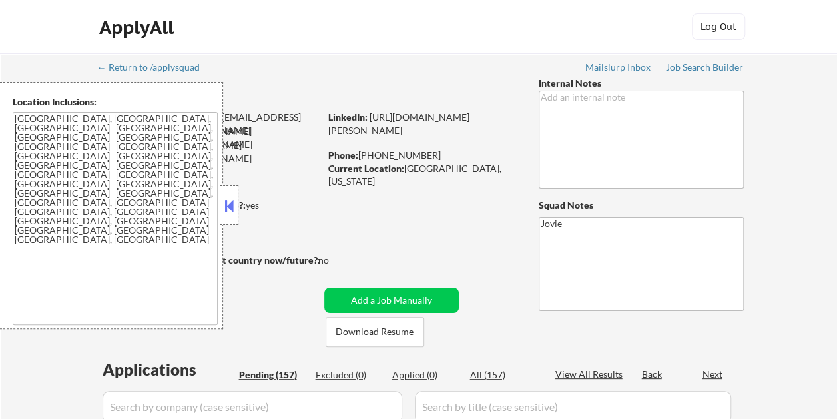
select select ""pending""
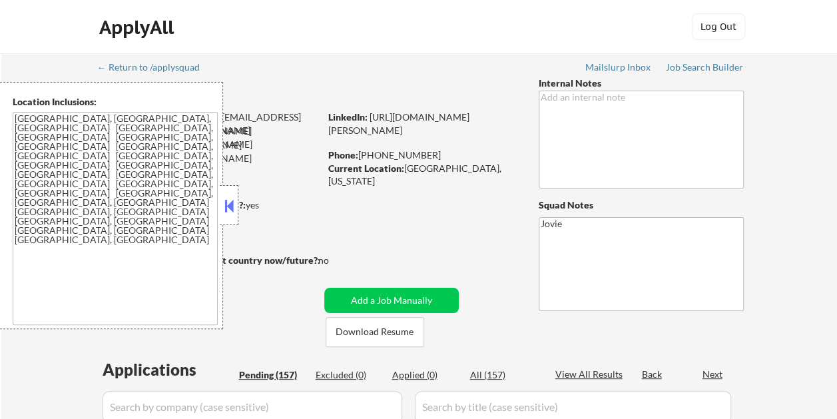
select select ""pending""
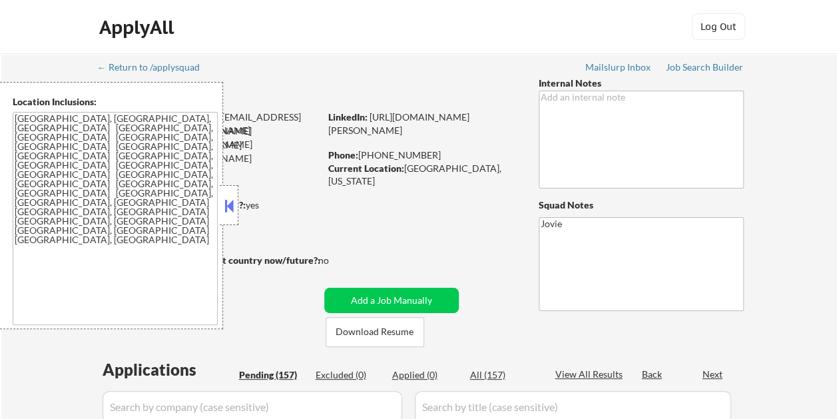
select select ""pending""
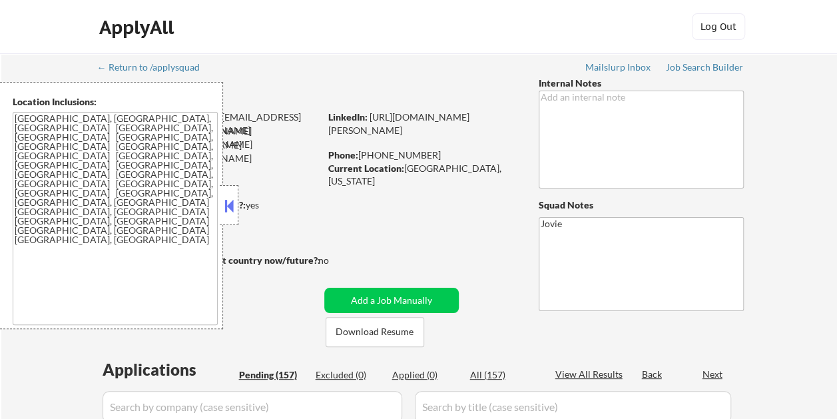
select select ""pending""
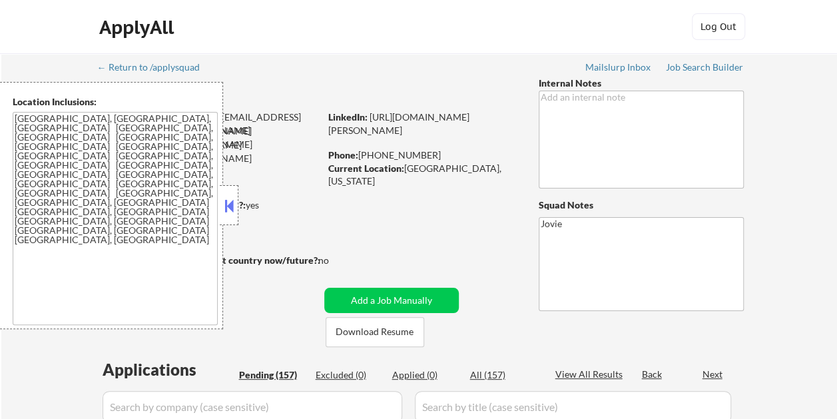
select select ""pending""
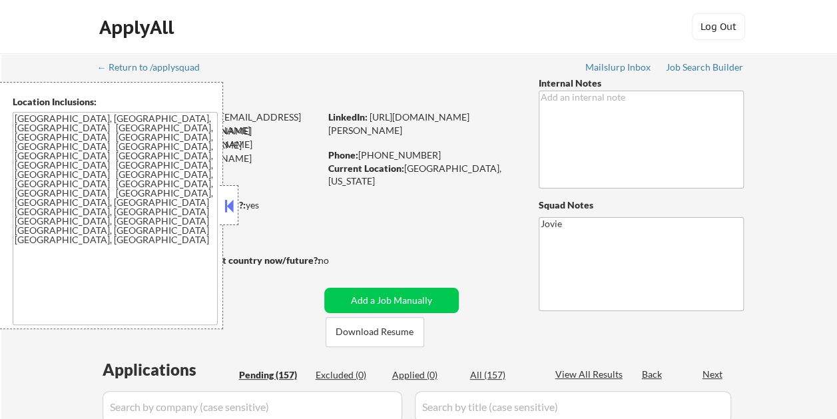
select select ""pending""
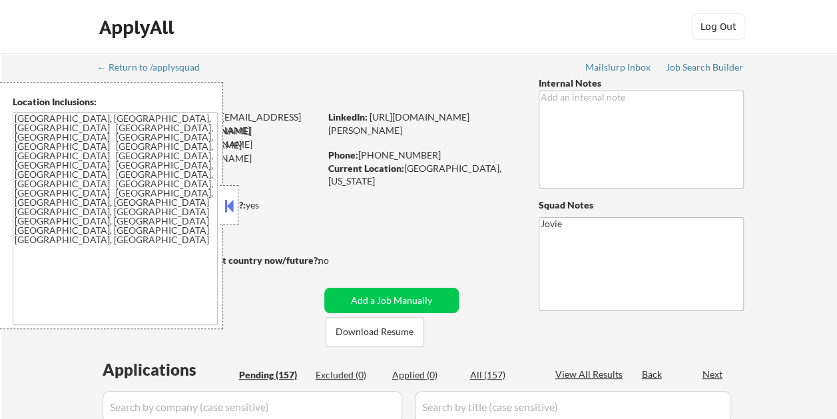
select select ""pending""
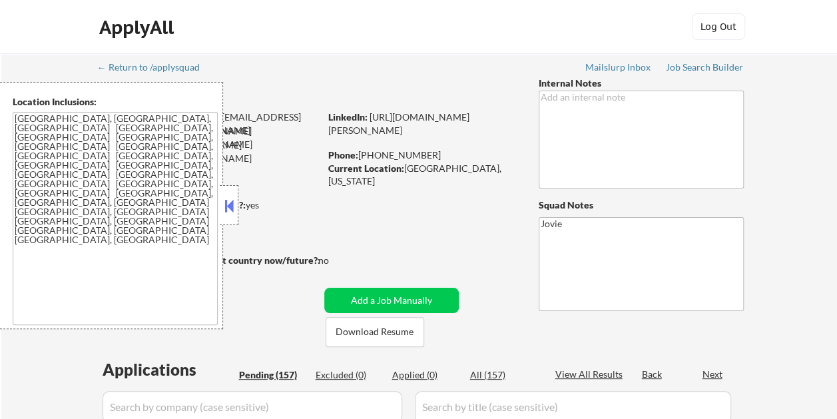
select select ""pending""
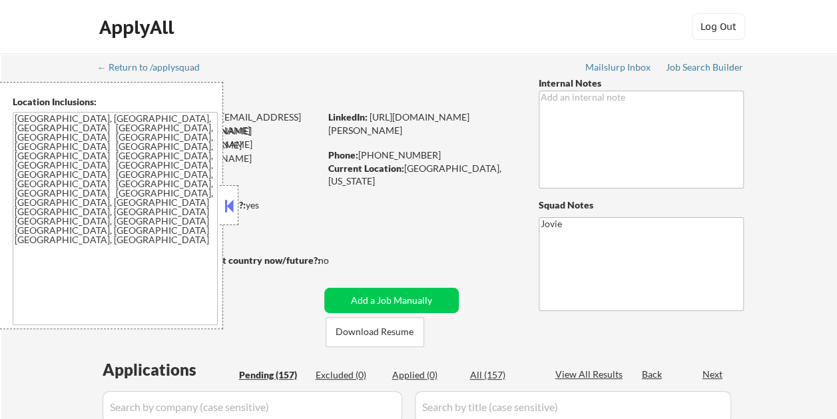
select select ""pending""
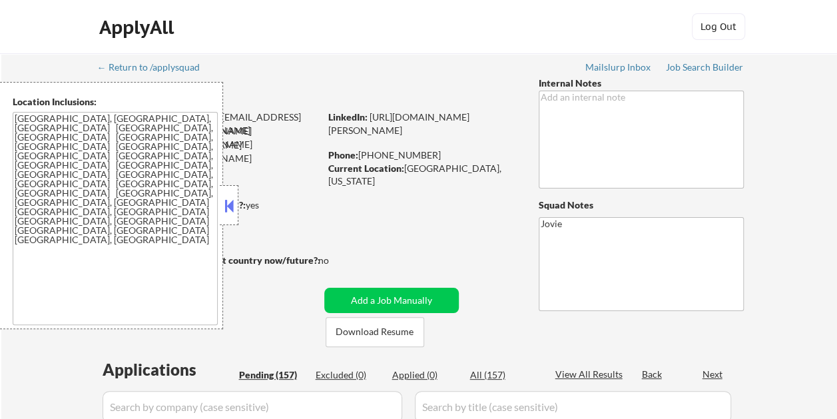
select select ""pending""
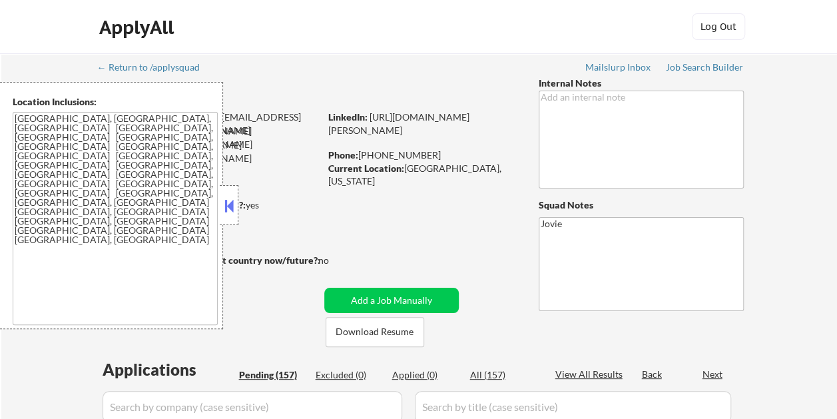
select select ""pending""
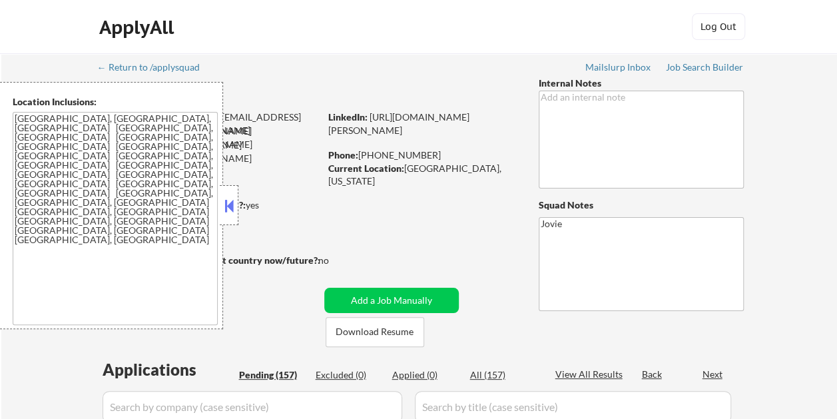
select select ""pending""
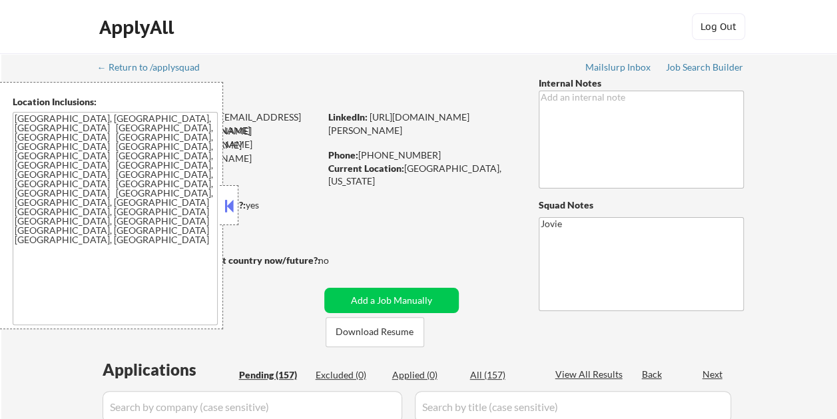
select select ""pending""
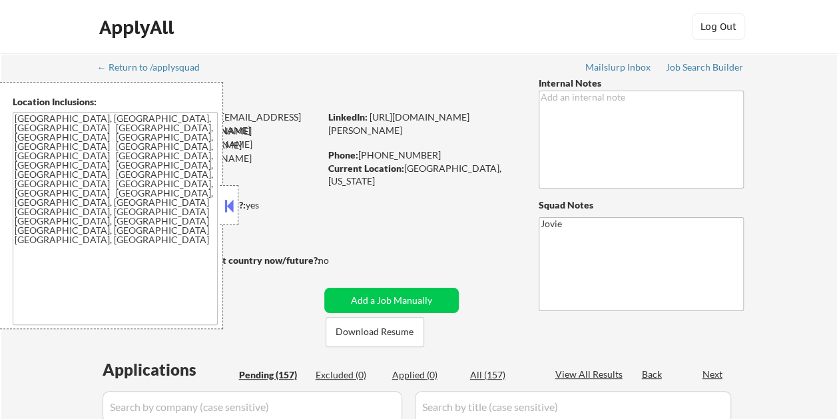
select select ""pending""
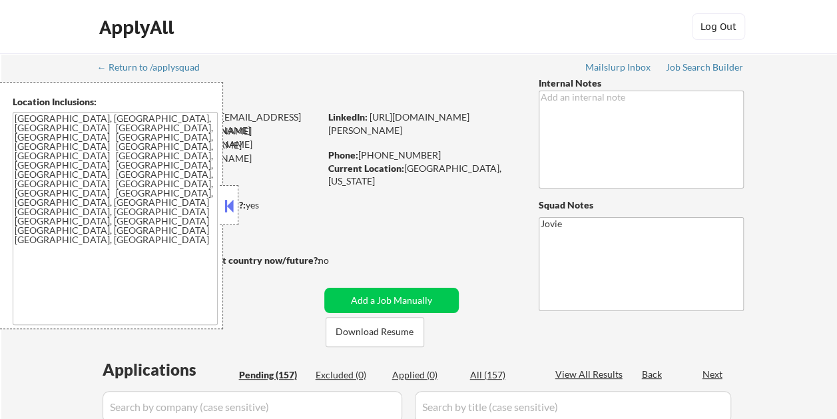
select select ""pending""
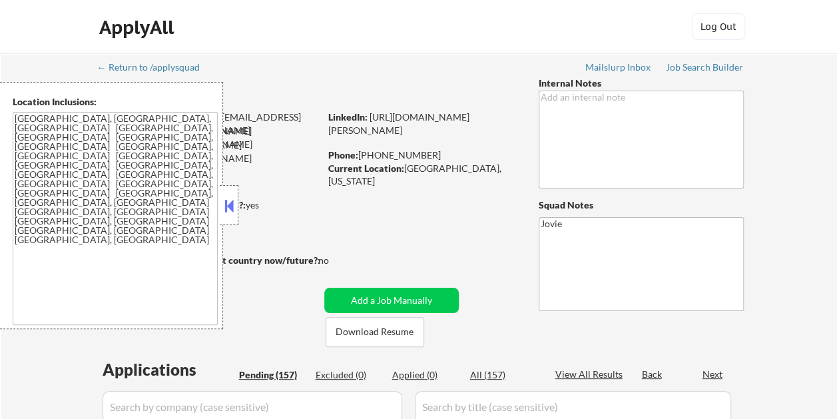
select select ""pending""
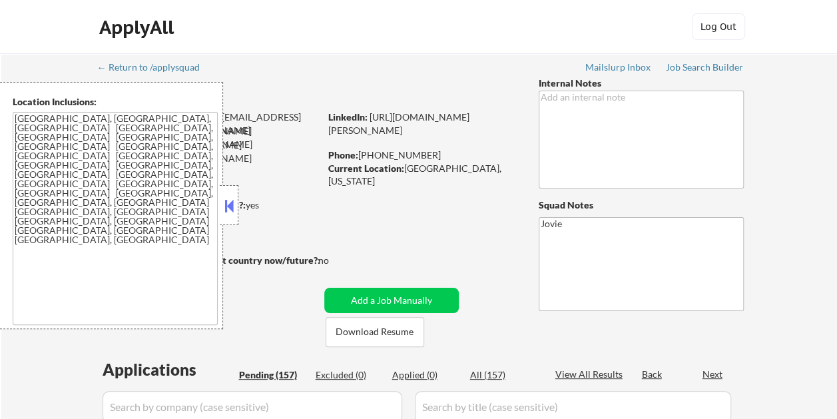
select select ""pending""
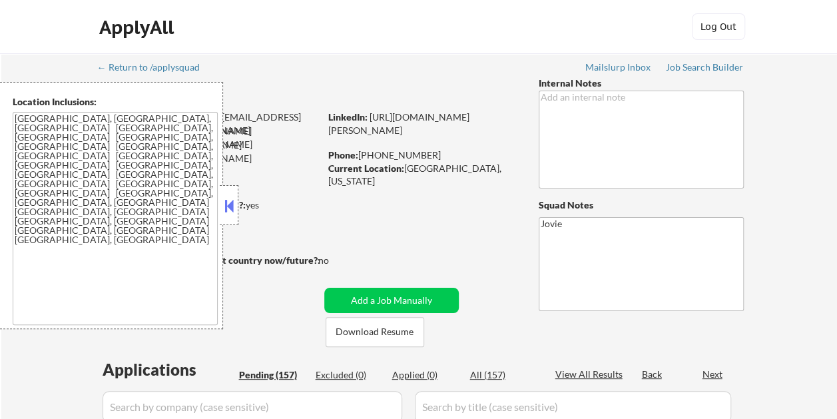
select select ""pending""
click at [233, 201] on button at bounding box center [229, 206] width 15 height 20
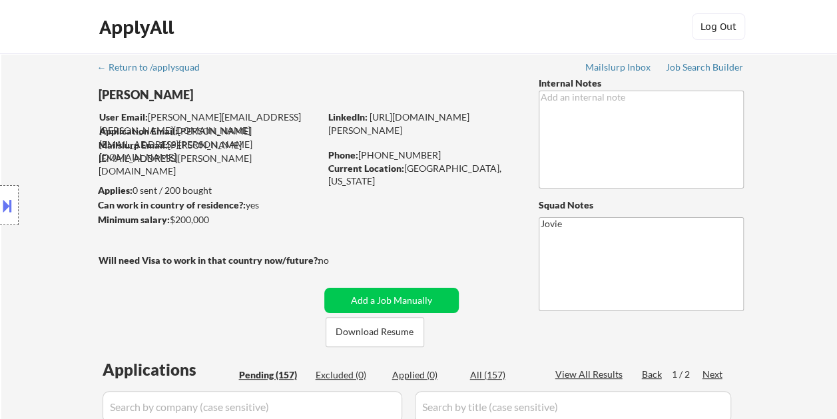
click at [233, 201] on div "Location Inclusions: Bee Cave, TX Lakeway, TX West Lake Hills, TX Rollingwood, …" at bounding box center [119, 205] width 238 height 247
click at [391, 330] on button "Download Resume" at bounding box center [374, 332] width 98 height 30
click at [357, 324] on button "Download Resume" at bounding box center [374, 332] width 98 height 30
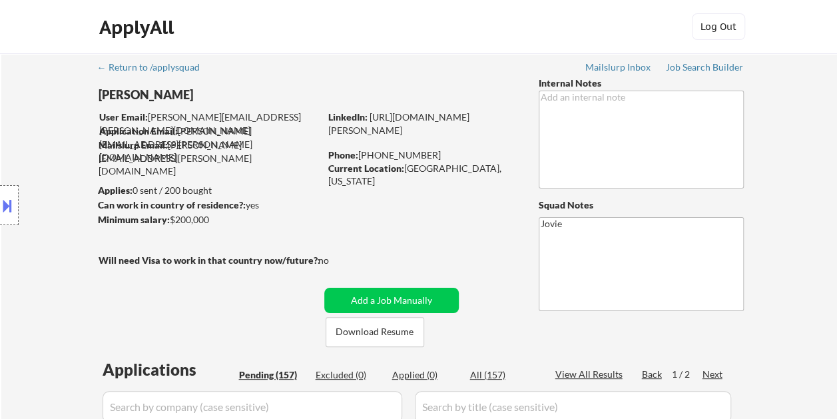
click at [602, 90] on div "Internal Notes" at bounding box center [640, 84] width 205 height 14
click at [455, 126] on link "https://www.linkedin.com/in/saritha-jandhyala/" at bounding box center [398, 123] width 141 height 25
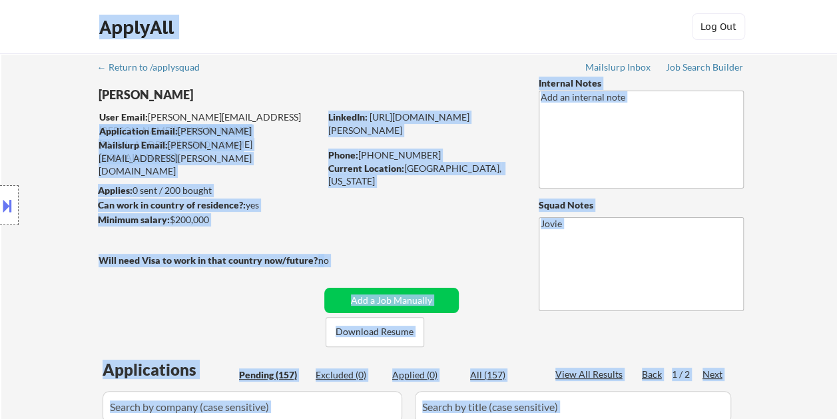
drag, startPoint x: 266, startPoint y: 116, endPoint x: 164, endPoint y: 105, distance: 102.5
click at [164, 105] on body "← Return to /applysquad Mailslurp Inbox Job Search Builder Saritha Jandhyala Us…" at bounding box center [418, 209] width 837 height 419
drag, startPoint x: 164, startPoint y: 105, endPoint x: 148, endPoint y: 130, distance: 30.3
click at [148, 130] on div "Location Inclusions: Bee Cave, TX Lakeway, TX West Lake Hills, TX Rollingwood, …" at bounding box center [119, 205] width 238 height 247
click at [264, 110] on div "User Email: saritha.jandhyala@gmail.com" at bounding box center [209, 123] width 220 height 26
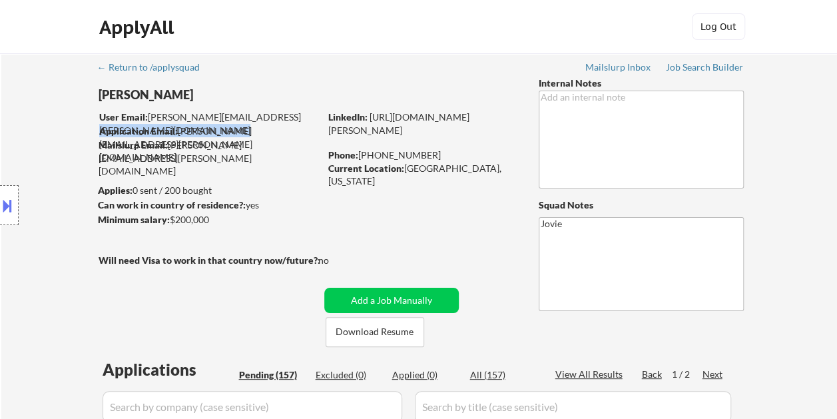
click at [264, 110] on div "User Email: saritha.jandhyala@gmail.com" at bounding box center [209, 123] width 220 height 26
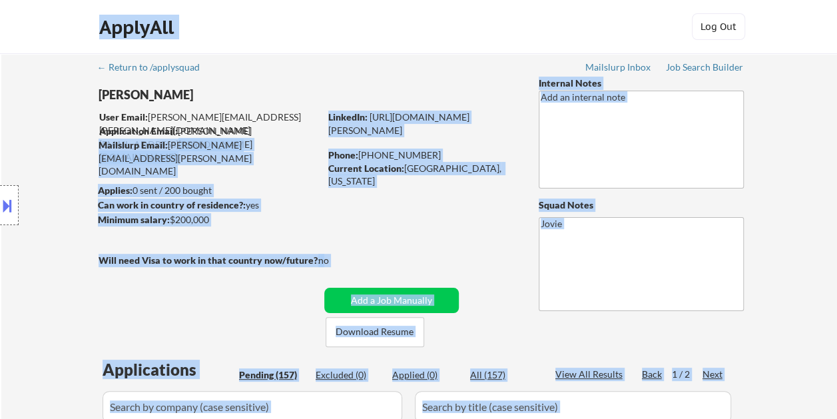
drag, startPoint x: 295, startPoint y: 130, endPoint x: 186, endPoint y: 120, distance: 108.9
click at [186, 120] on body "← Return to /applysquad Mailslurp Inbox Job Search Builder Saritha Jandhyala Us…" at bounding box center [418, 209] width 837 height 419
click at [186, 120] on div "Location Inclusions: Bee Cave, TX Lakeway, TX West Lake Hills, TX Rollingwood, …" at bounding box center [119, 205] width 238 height 247
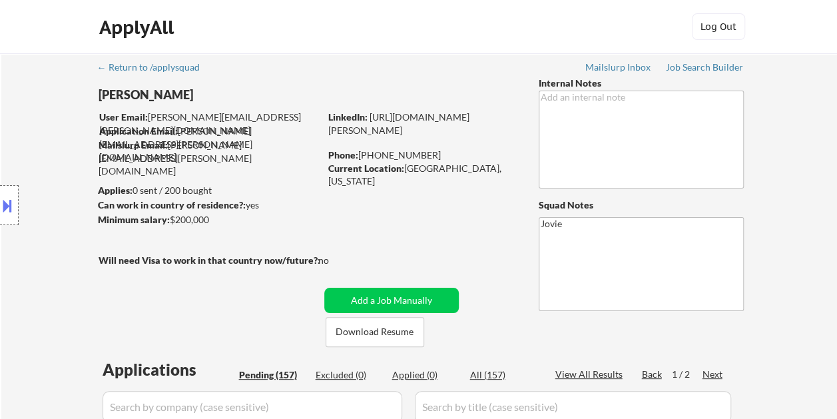
click at [242, 122] on div "User Email: saritha.jandhyala@gmail.com" at bounding box center [209, 123] width 220 height 26
drag, startPoint x: 242, startPoint y: 122, endPoint x: 206, endPoint y: 130, distance: 37.5
click at [206, 130] on div "Location Inclusions: Bee Cave, TX Lakeway, TX West Lake Hills, TX Rollingwood, …" at bounding box center [119, 205] width 238 height 247
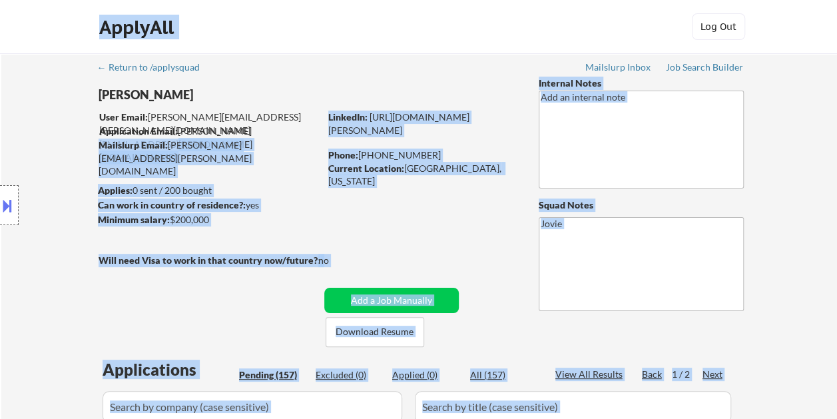
drag, startPoint x: 295, startPoint y: 132, endPoint x: 187, endPoint y: 114, distance: 109.9
click at [187, 114] on body "← Return to /applysquad Mailslurp Inbox Job Search Builder Saritha Jandhyala Us…" at bounding box center [418, 209] width 837 height 419
drag, startPoint x: 187, startPoint y: 114, endPoint x: 178, endPoint y: 148, distance: 34.4
click at [178, 148] on div "Location Inclusions: Bee Cave, TX Lakeway, TX West Lake Hills, TX Rollingwood, …" at bounding box center [119, 205] width 238 height 247
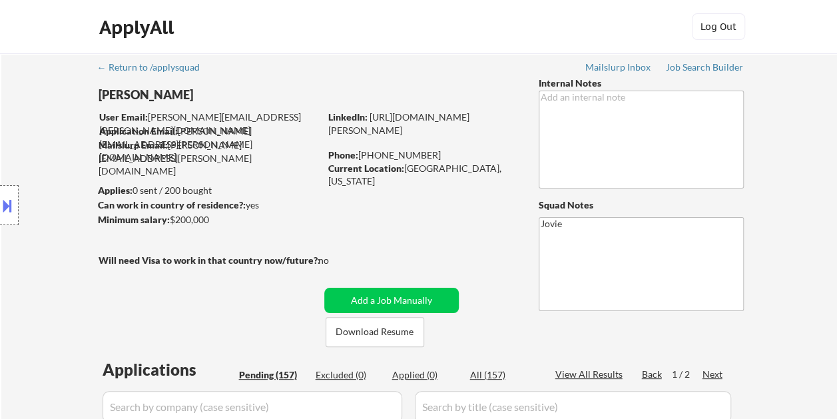
drag, startPoint x: 266, startPoint y: 68, endPoint x: 309, endPoint y: 55, distance: 45.3
select select ""pending""
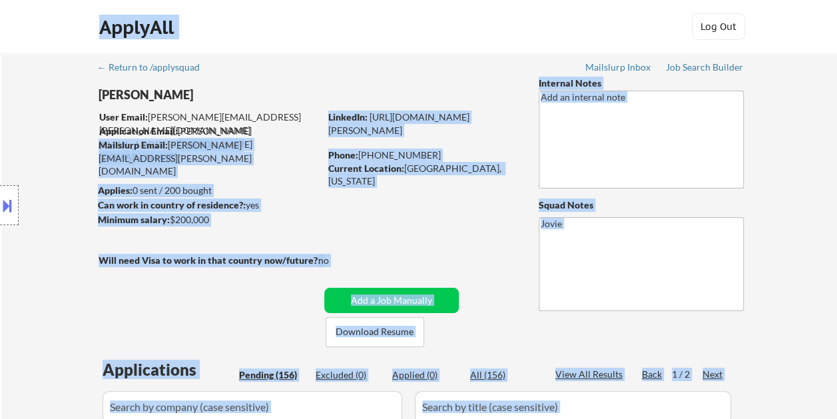
drag, startPoint x: 294, startPoint y: 130, endPoint x: 229, endPoint y: 120, distance: 66.0
click at [229, 120] on body "← Return to /applysquad Mailslurp Inbox Job Search Builder Saritha Jandhyala Us…" at bounding box center [418, 209] width 837 height 419
click at [214, 172] on div "Location Inclusions: Bee Cave, TX Lakeway, TX West Lake Hills, TX Rollingwood, …" at bounding box center [119, 205] width 238 height 247
drag, startPoint x: 265, startPoint y: 116, endPoint x: 220, endPoint y: 102, distance: 47.2
click at [220, 102] on body "← Return to /applysquad Mailslurp Inbox Job Search Builder Saritha Jandhyala Us…" at bounding box center [418, 209] width 837 height 419
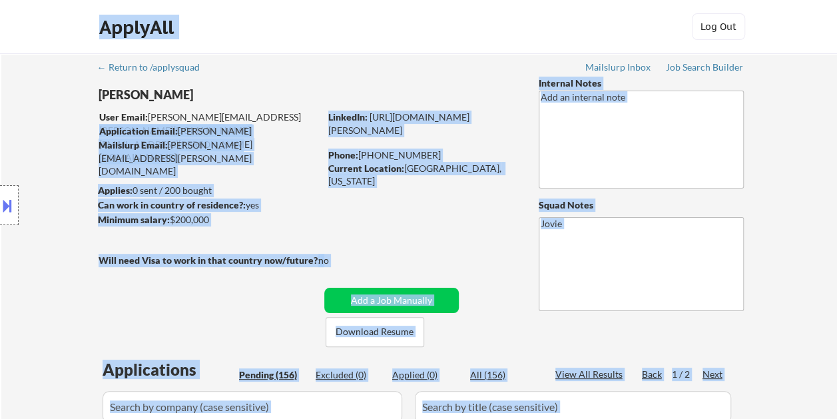
click at [220, 102] on div "Location Inclusions: Bee Cave, TX Lakeway, TX West Lake Hills, TX Rollingwood, …" at bounding box center [119, 205] width 238 height 247
click at [174, 124] on div "Location Inclusions: Bee Cave, TX Lakeway, TX West Lake Hills, TX Rollingwood, …" at bounding box center [119, 205] width 238 height 247
drag, startPoint x: 266, startPoint y: 114, endPoint x: 212, endPoint y: 98, distance: 56.7
click at [212, 98] on body "← Return to /applysquad Mailslurp Inbox Job Search Builder Saritha Jandhyala Us…" at bounding box center [418, 209] width 837 height 419
click at [212, 98] on div "Location Inclusions: Bee Cave, TX Lakeway, TX West Lake Hills, TX Rollingwood, …" at bounding box center [119, 205] width 238 height 247
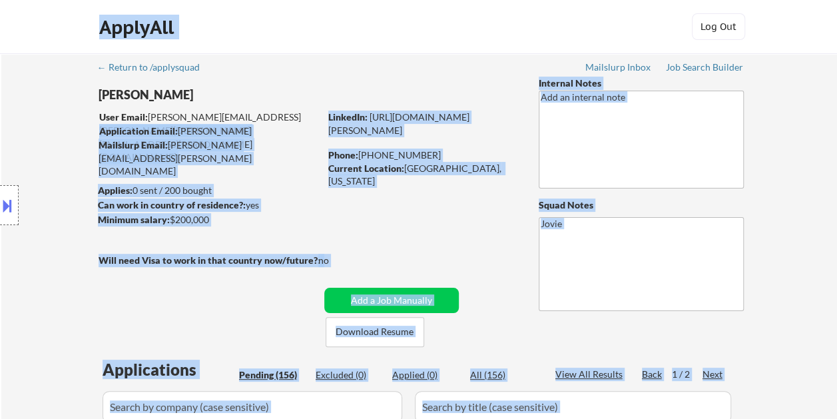
click at [196, 110] on div "Location Inclusions: Bee Cave, TX Lakeway, TX West Lake Hills, TX Rollingwood, …" at bounding box center [119, 205] width 238 height 247
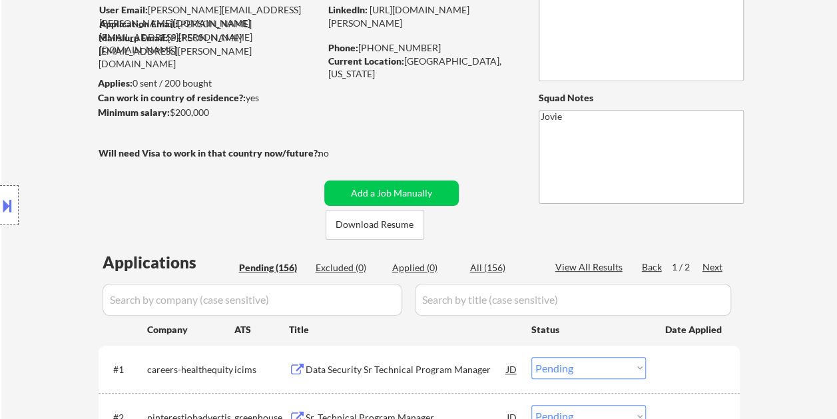
scroll to position [108, 0]
click at [15, 198] on div at bounding box center [9, 205] width 19 height 40
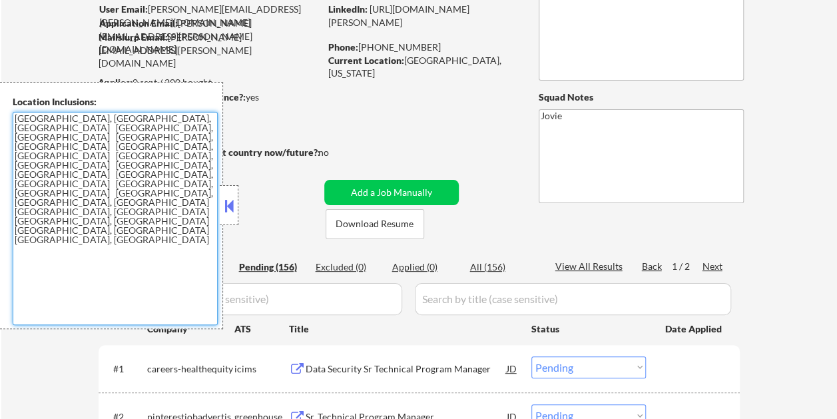
click at [118, 158] on textarea "Bee Cave, TX Lakeway, TX West Lake Hills, TX Rollingwood, TX Cedar Park, TX Pfl…" at bounding box center [115, 218] width 205 height 213
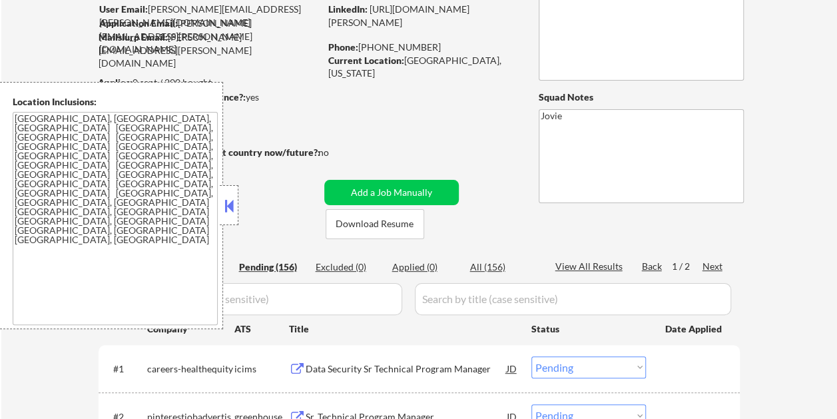
click at [230, 214] on button at bounding box center [229, 206] width 15 height 20
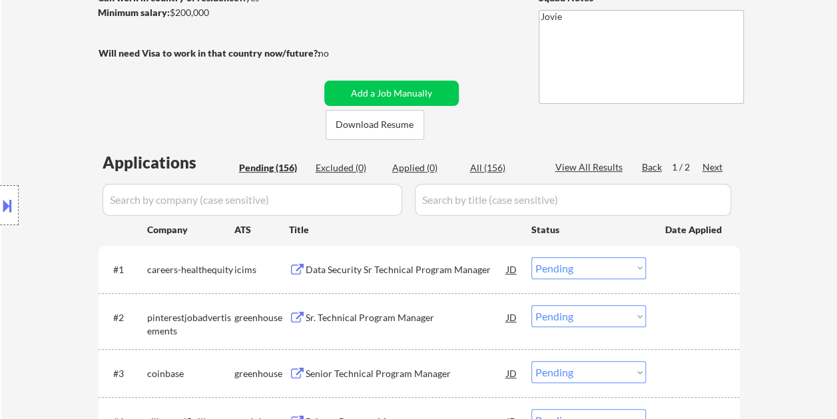
scroll to position [322, 0]
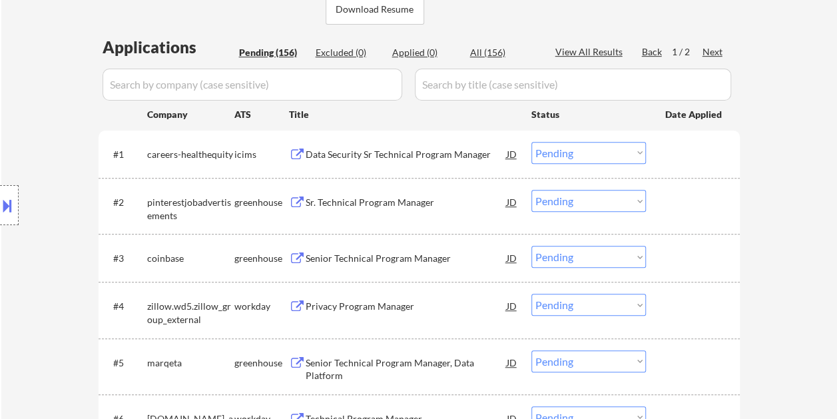
click at [346, 205] on div "Sr. Technical Program Manager" at bounding box center [405, 202] width 201 height 13
